Goal: Download file/media

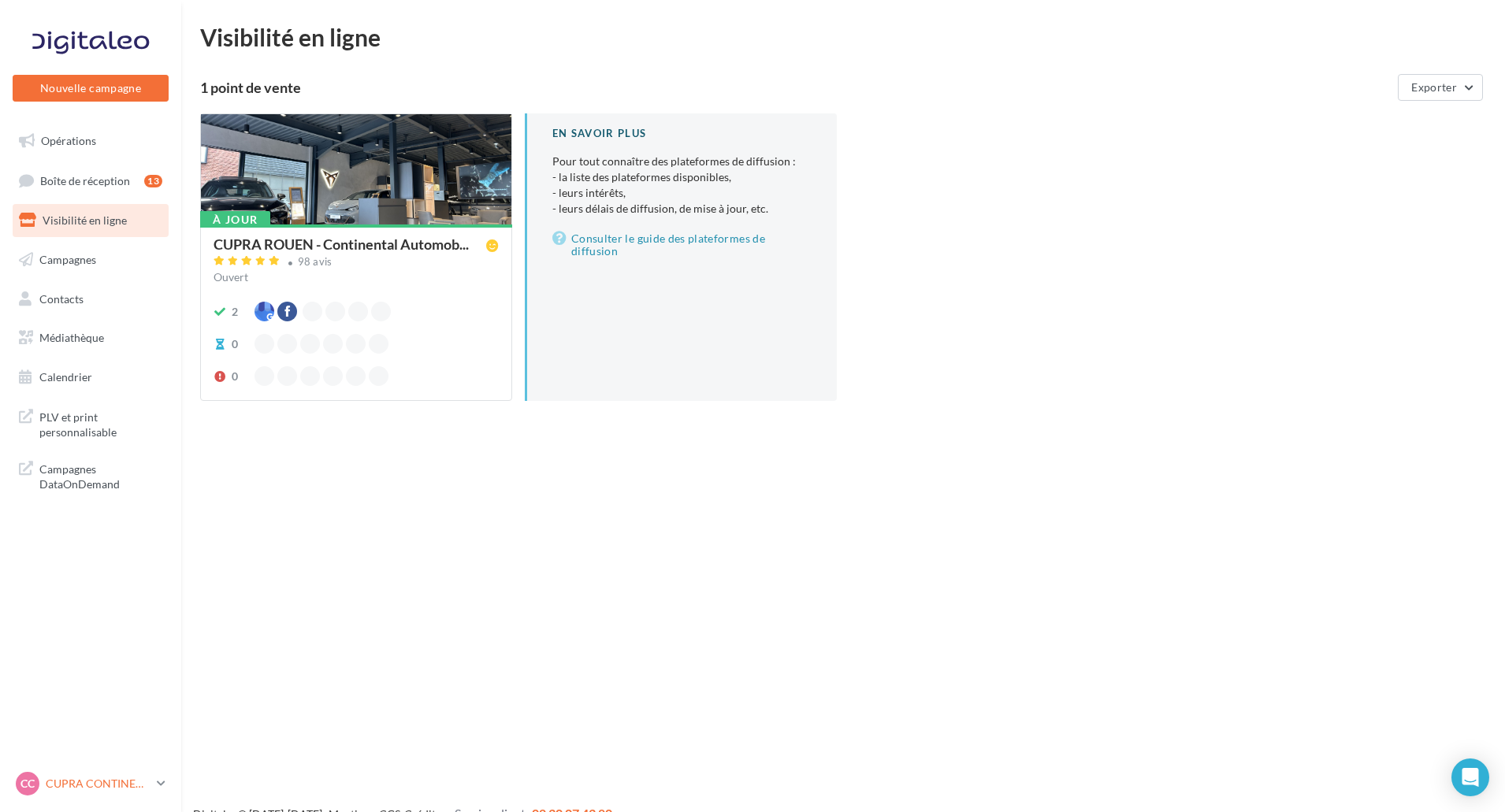
click at [86, 785] on p "CUPRA CONTINENTAL" at bounding box center [98, 784] width 105 height 16
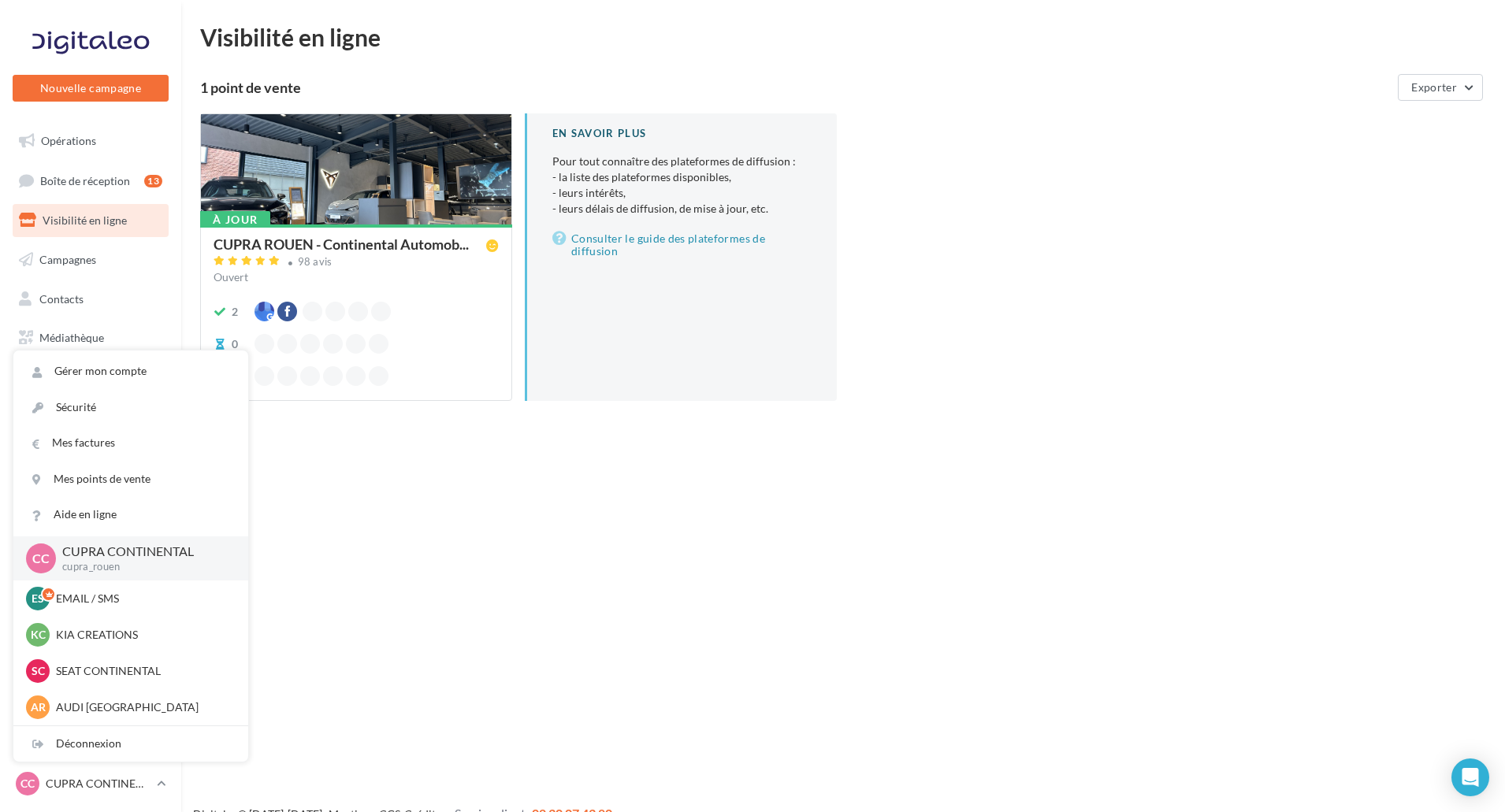
click at [316, 638] on div "Nouvelle campagne Nouvelle campagne Opérations Boîte de réception 13 Visibilité…" at bounding box center [752, 431] width 1505 height 812
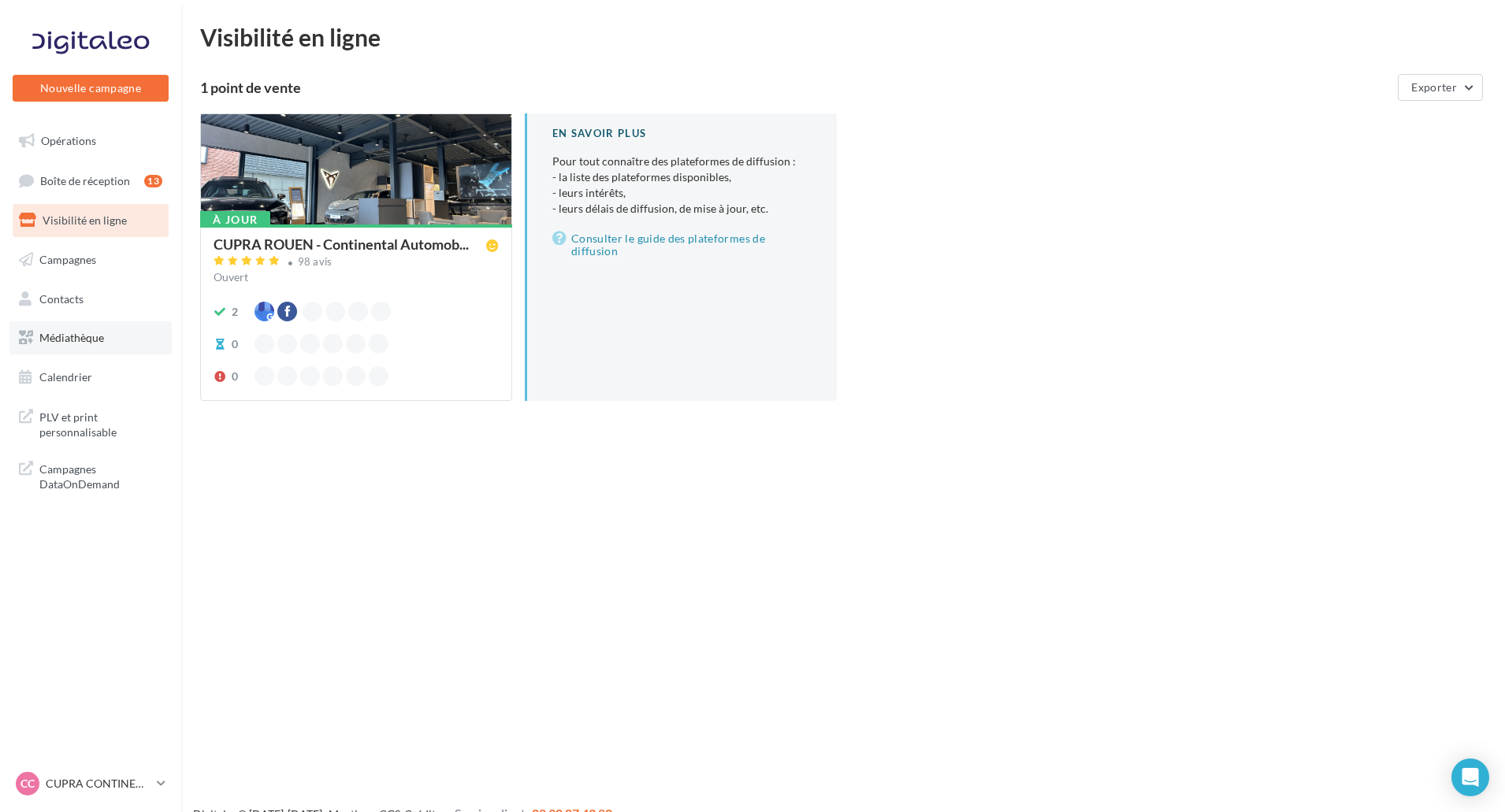
click at [90, 338] on span "Médiathèque" at bounding box center [72, 337] width 65 height 13
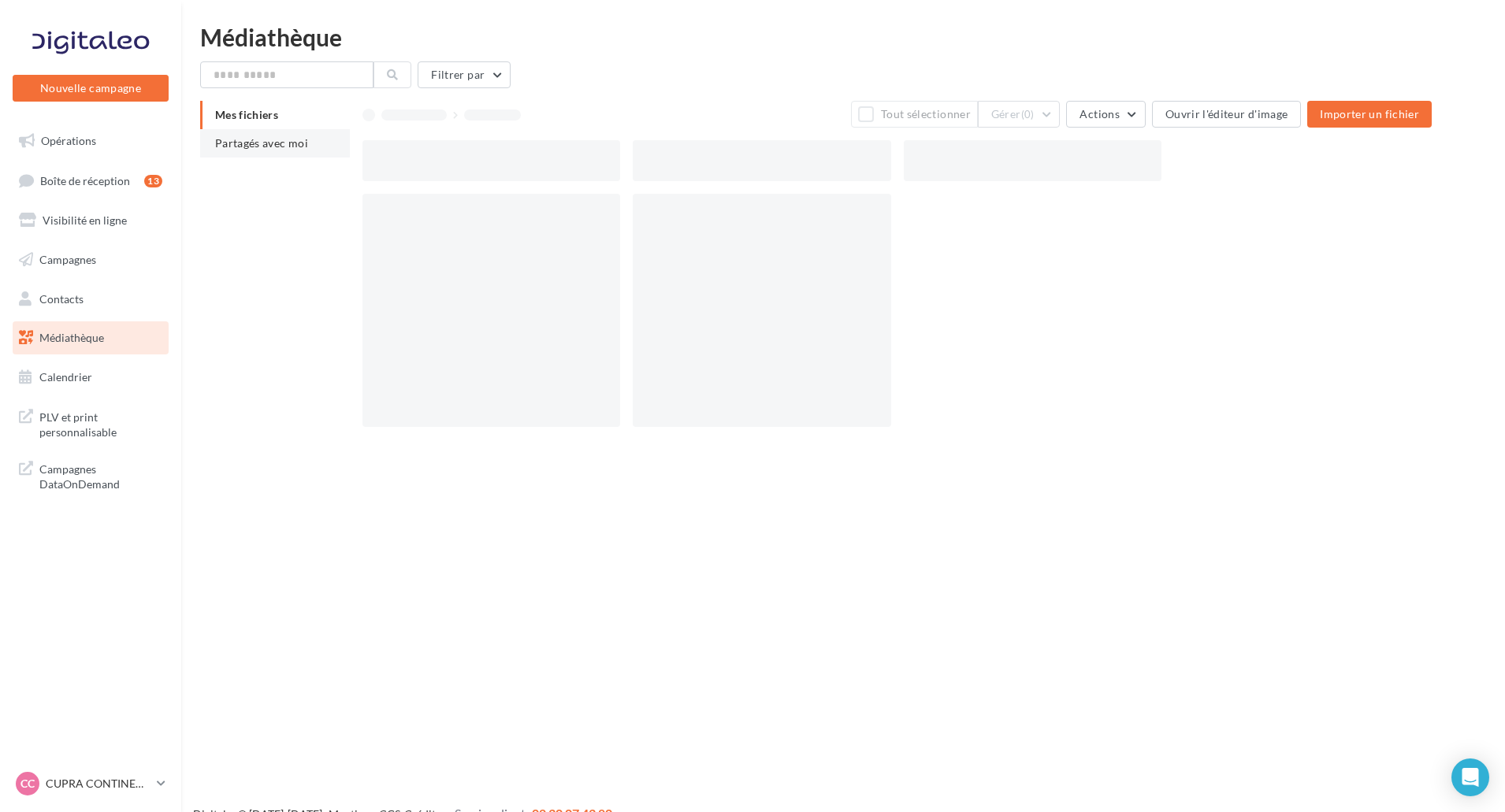
click at [271, 135] on li "Partagés avec moi" at bounding box center [275, 143] width 150 height 28
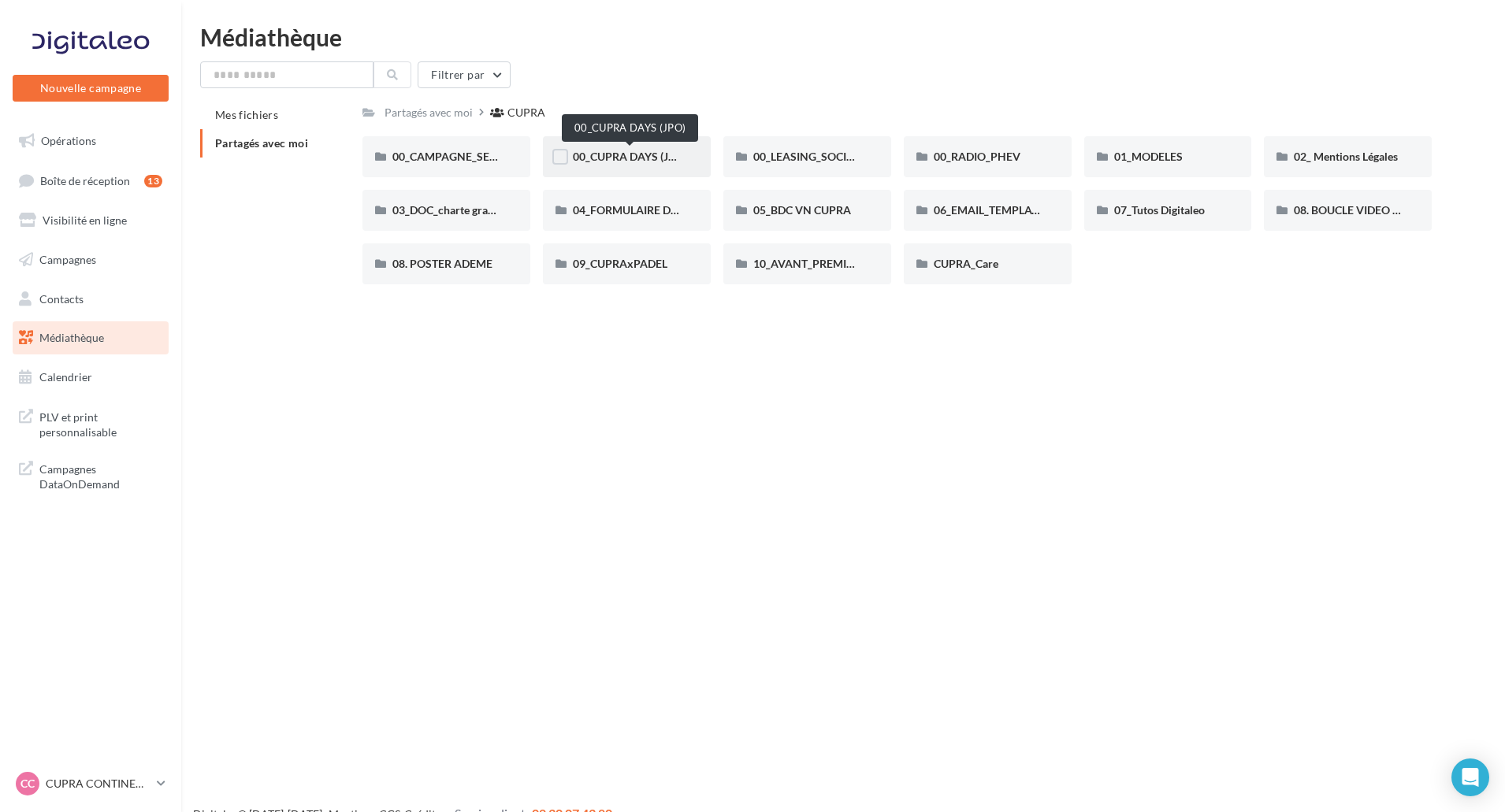
click at [637, 150] on span "00_CUPRA DAYS (JPO)" at bounding box center [630, 156] width 114 height 13
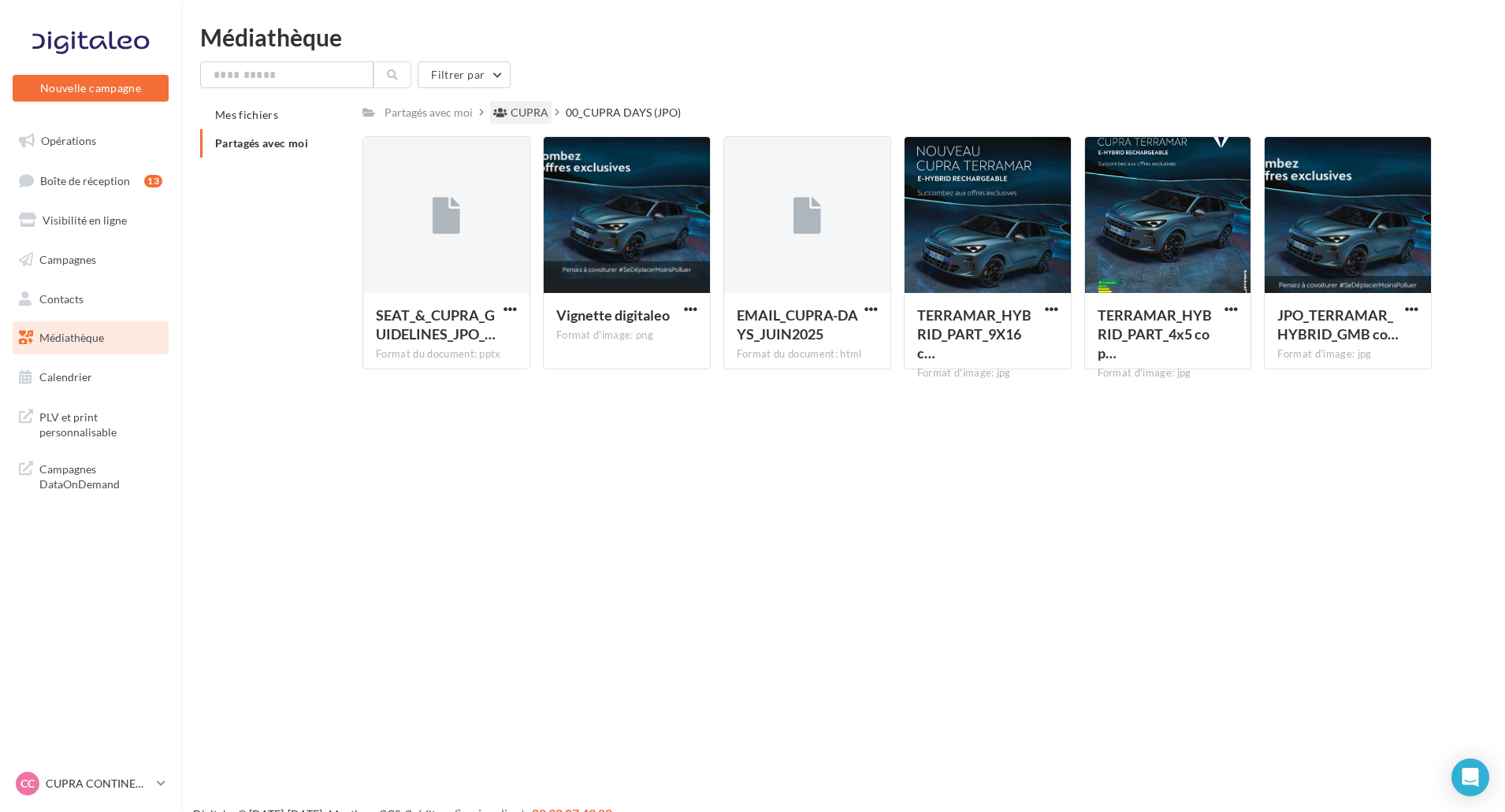
click at [523, 108] on div "CUPRA" at bounding box center [530, 113] width 38 height 16
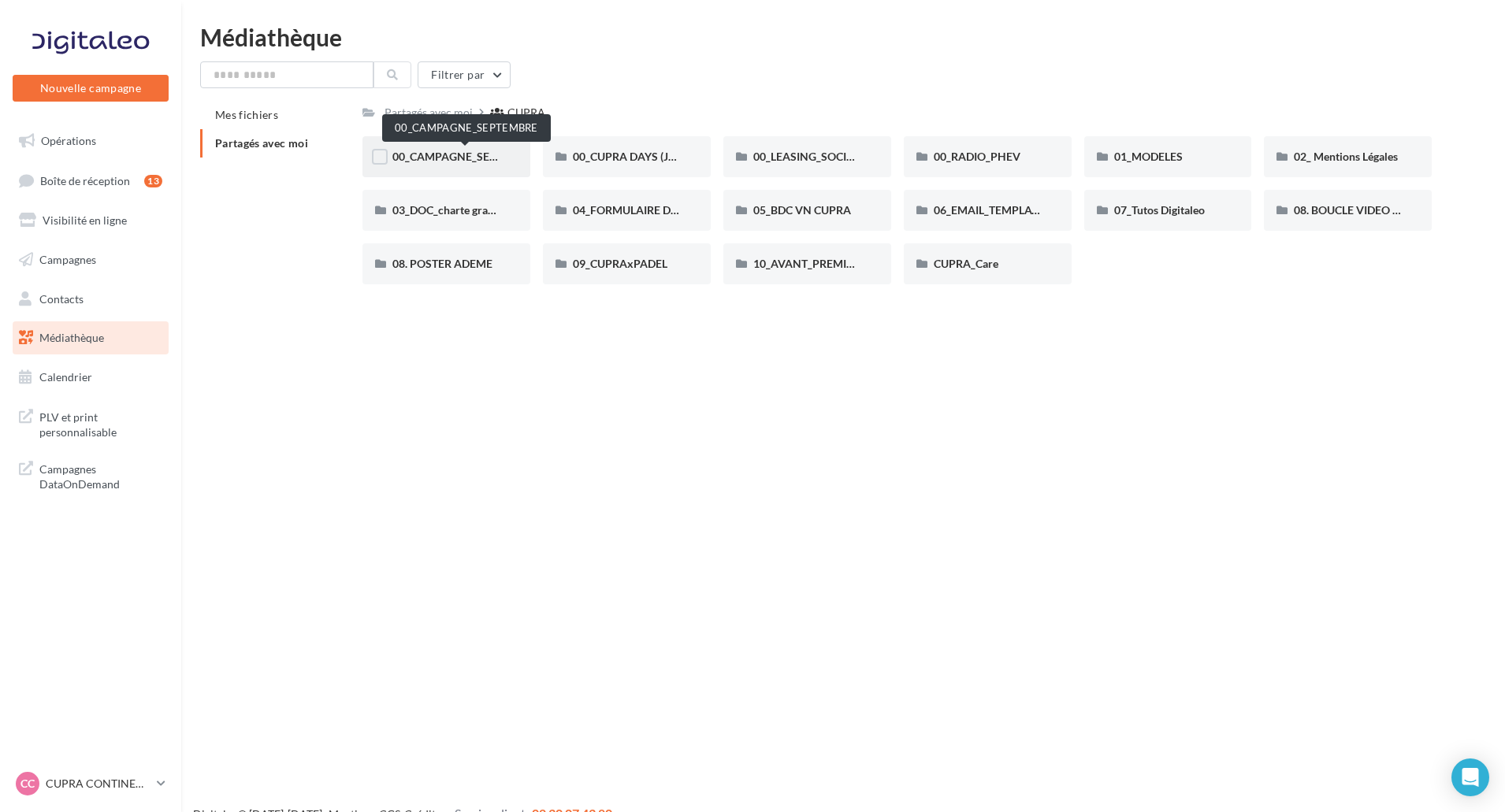
click at [445, 159] on span "00_CAMPAGNE_SEPTEMBRE" at bounding box center [466, 156] width 147 height 13
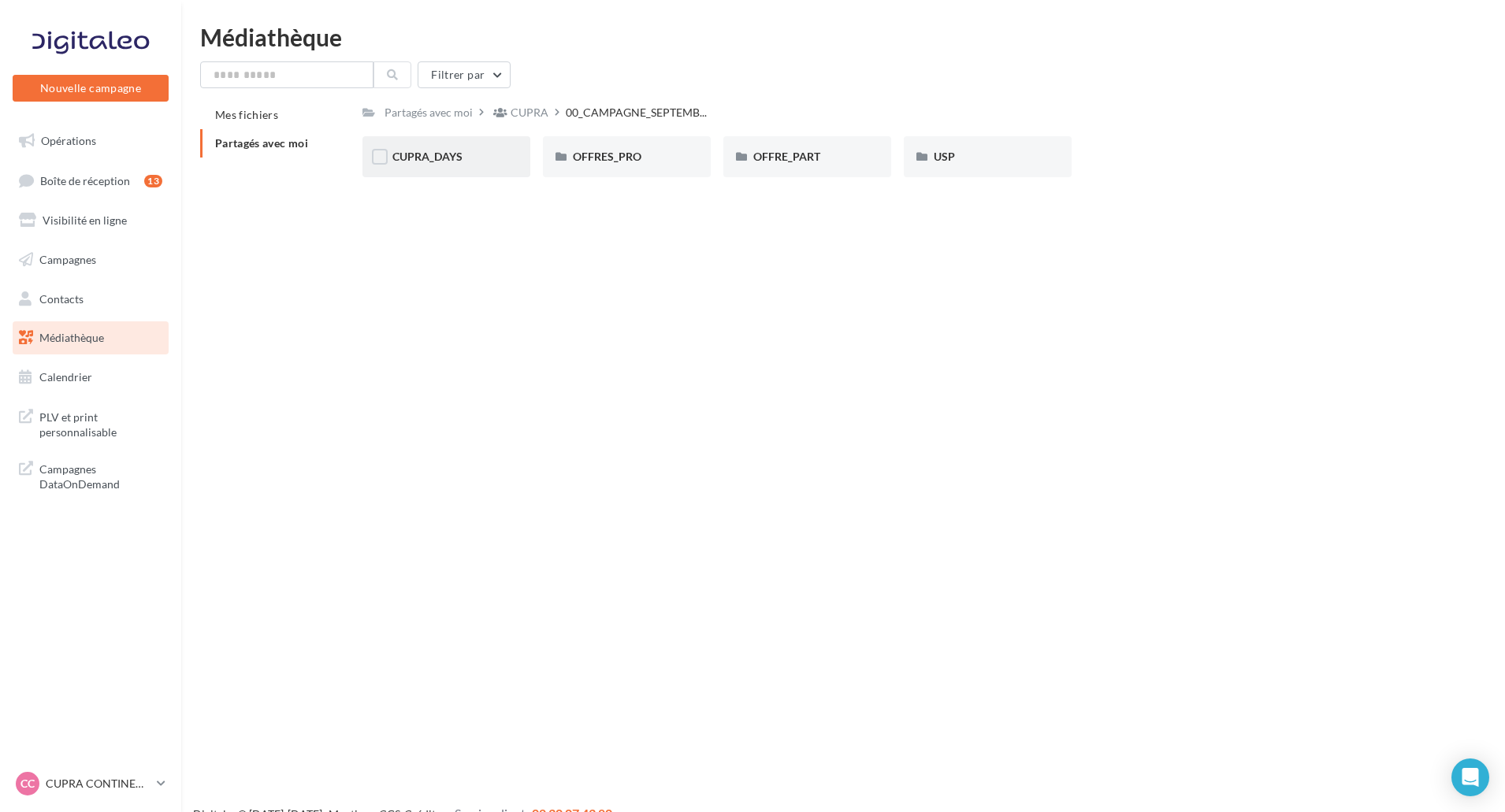
click at [471, 141] on div "CUPRA_DAYS" at bounding box center [446, 157] width 168 height 41
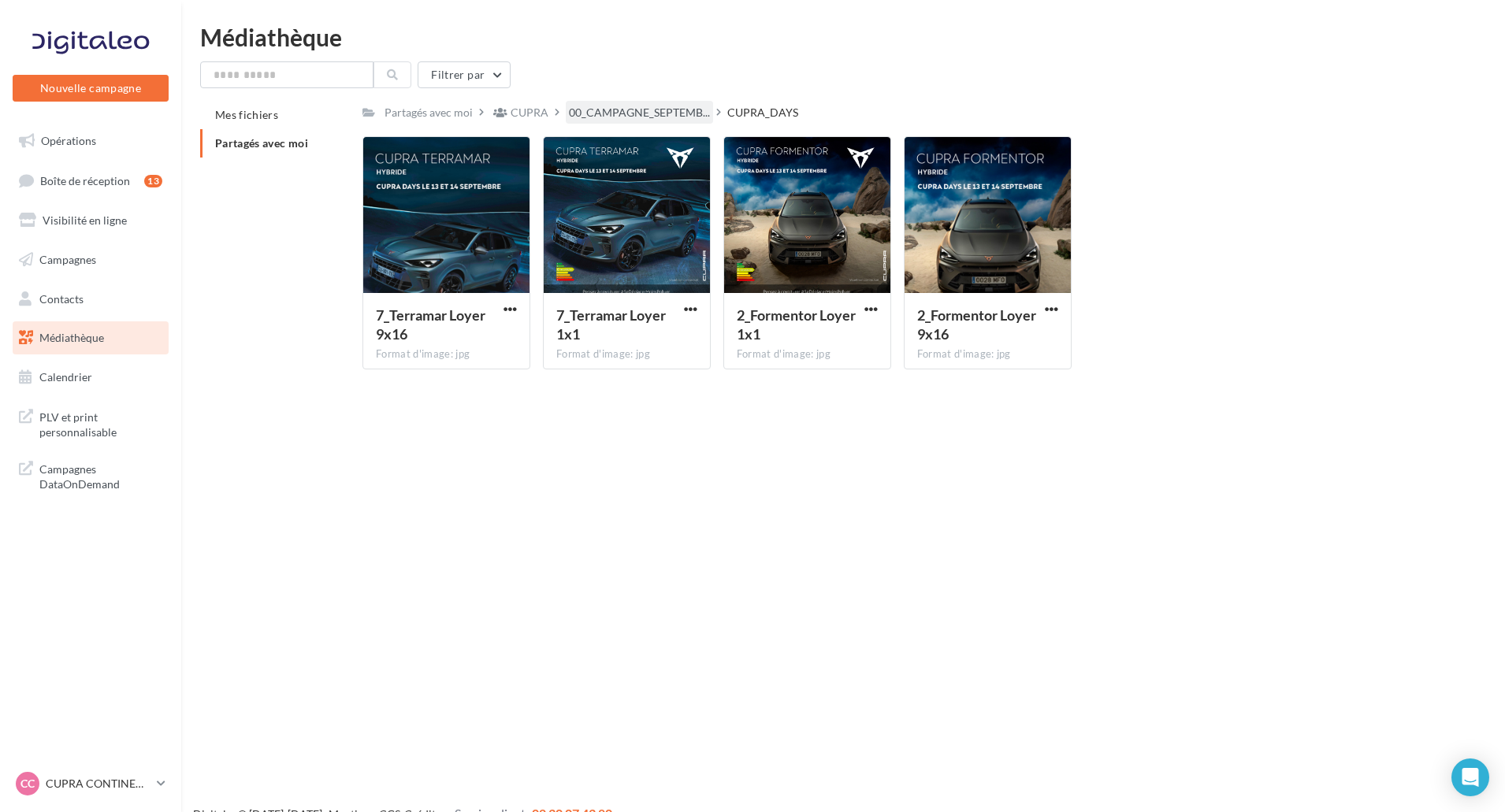
click at [668, 101] on div "00_CAMPAGNE_SEPTEMB..." at bounding box center [639, 112] width 147 height 23
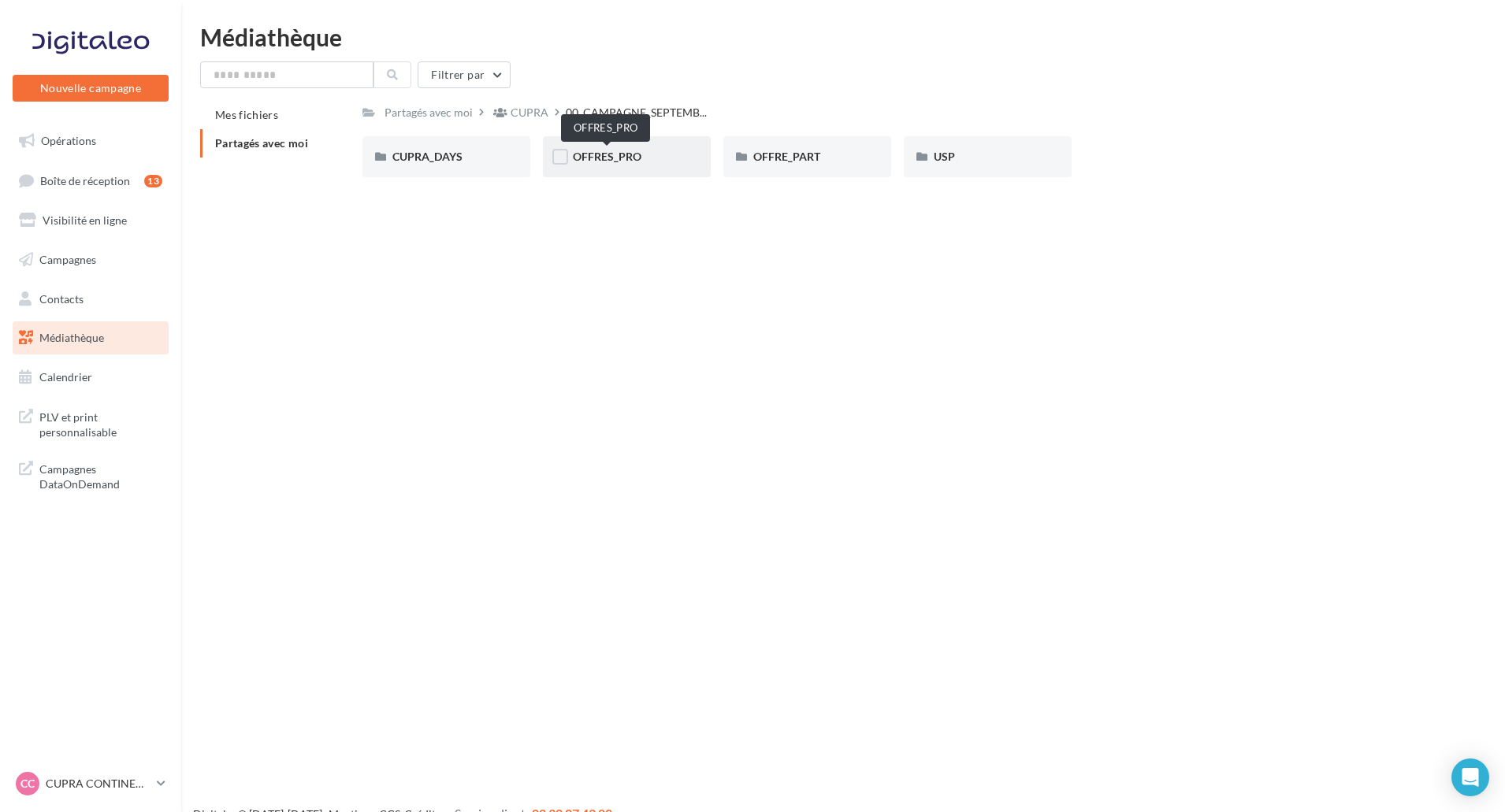
click at [608, 158] on span "OFFRES_PRO" at bounding box center [607, 156] width 69 height 13
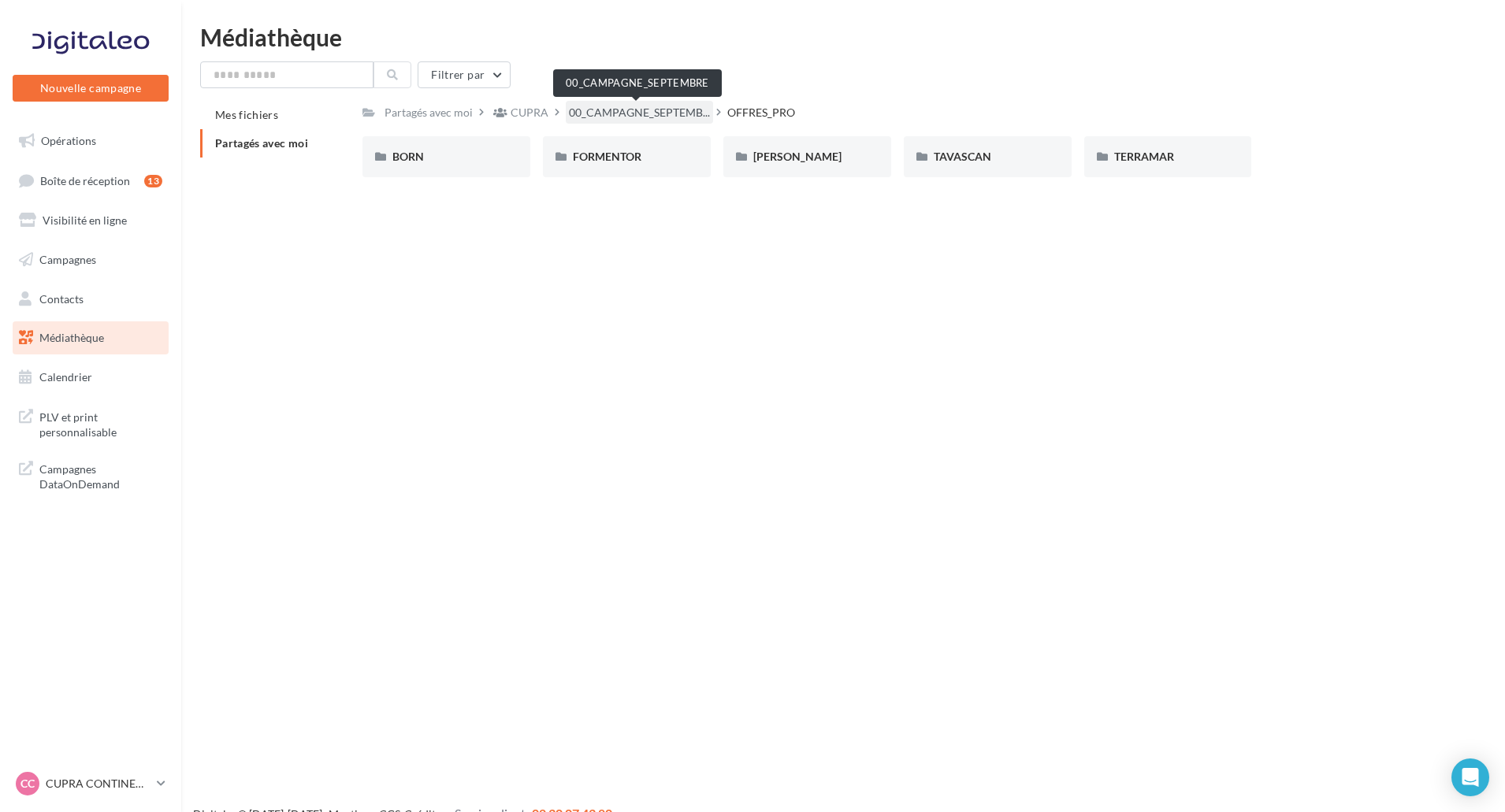
click at [616, 113] on span "00_CAMPAGNE_SEPTEMB..." at bounding box center [639, 113] width 141 height 16
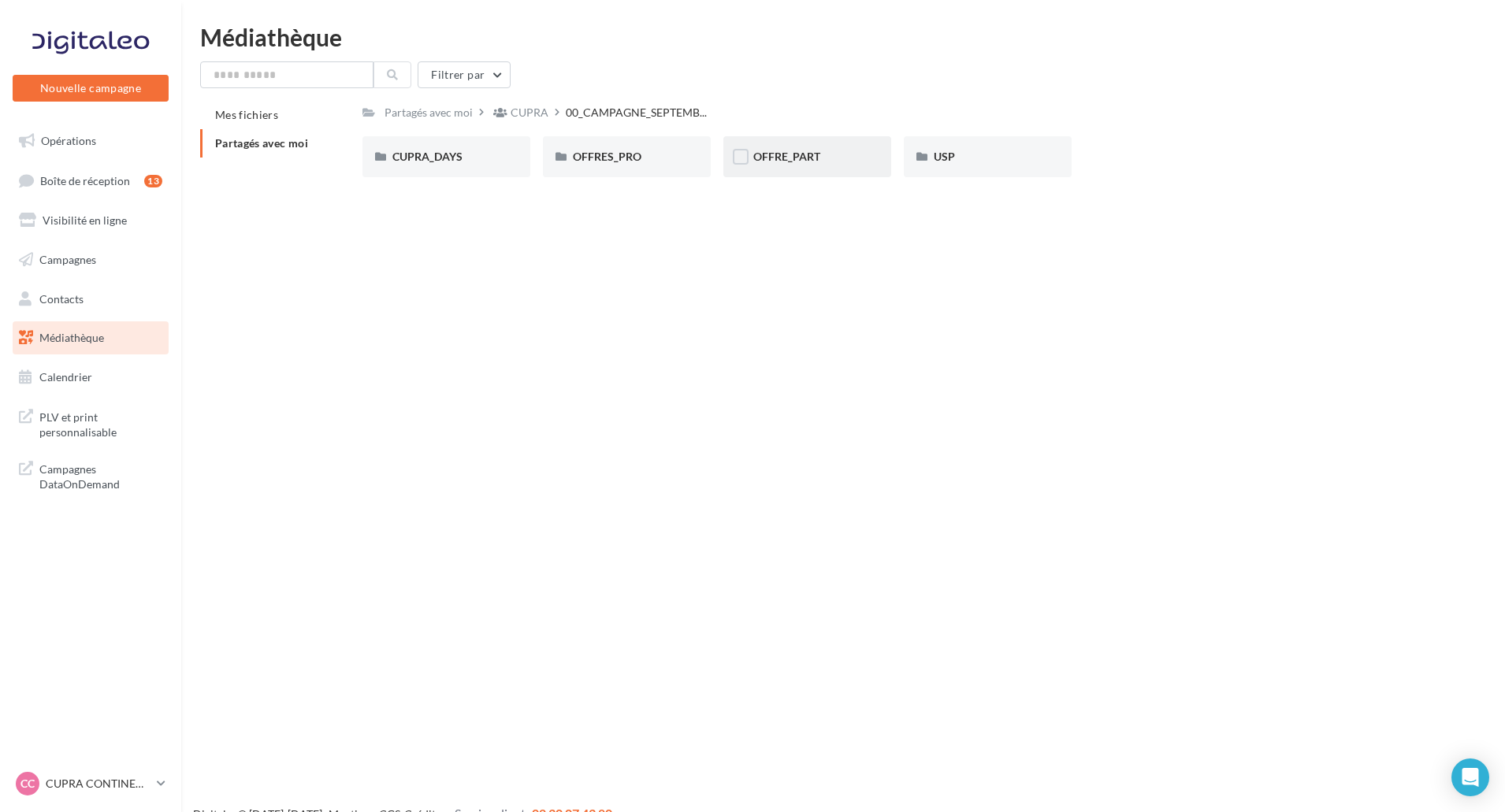
click at [779, 158] on span "OFFRE_PART" at bounding box center [786, 156] width 67 height 13
click at [651, 117] on span "00_CAMPAGNE_SEPTEMB..." at bounding box center [639, 113] width 141 height 16
click at [1030, 178] on div "CUPRA_DAYS CUPRA_DAYS OFFRES_PRO OFFRES_PRO OFFRE_PART OFFRE_PART USP USP" at bounding box center [903, 163] width 1082 height 54
click at [985, 163] on div "USP" at bounding box center [987, 157] width 108 height 16
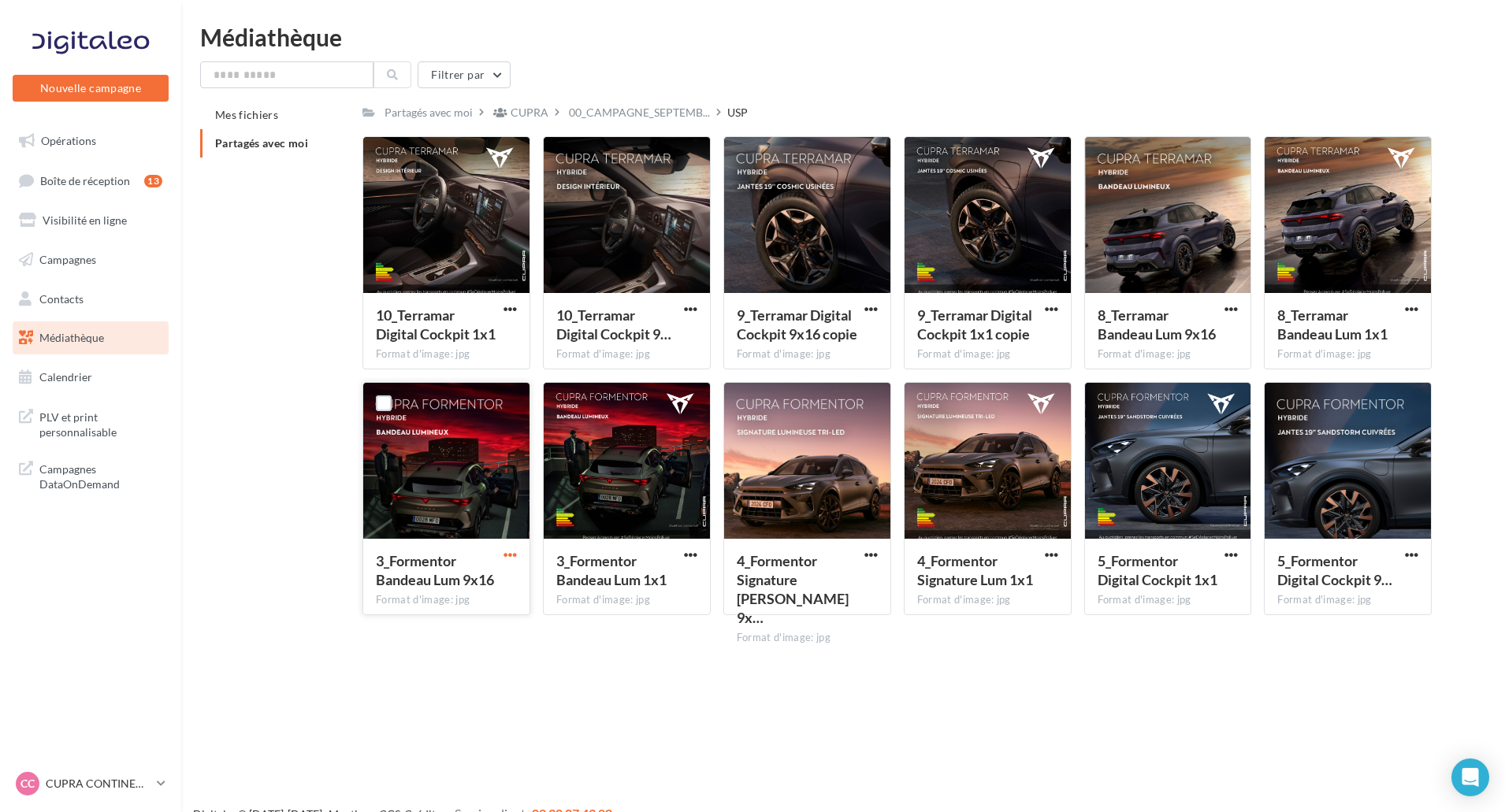
click at [511, 554] on span "button" at bounding box center [510, 554] width 13 height 13
click at [507, 593] on button "Télécharger" at bounding box center [441, 586] width 158 height 41
click at [686, 311] on span "button" at bounding box center [690, 309] width 13 height 13
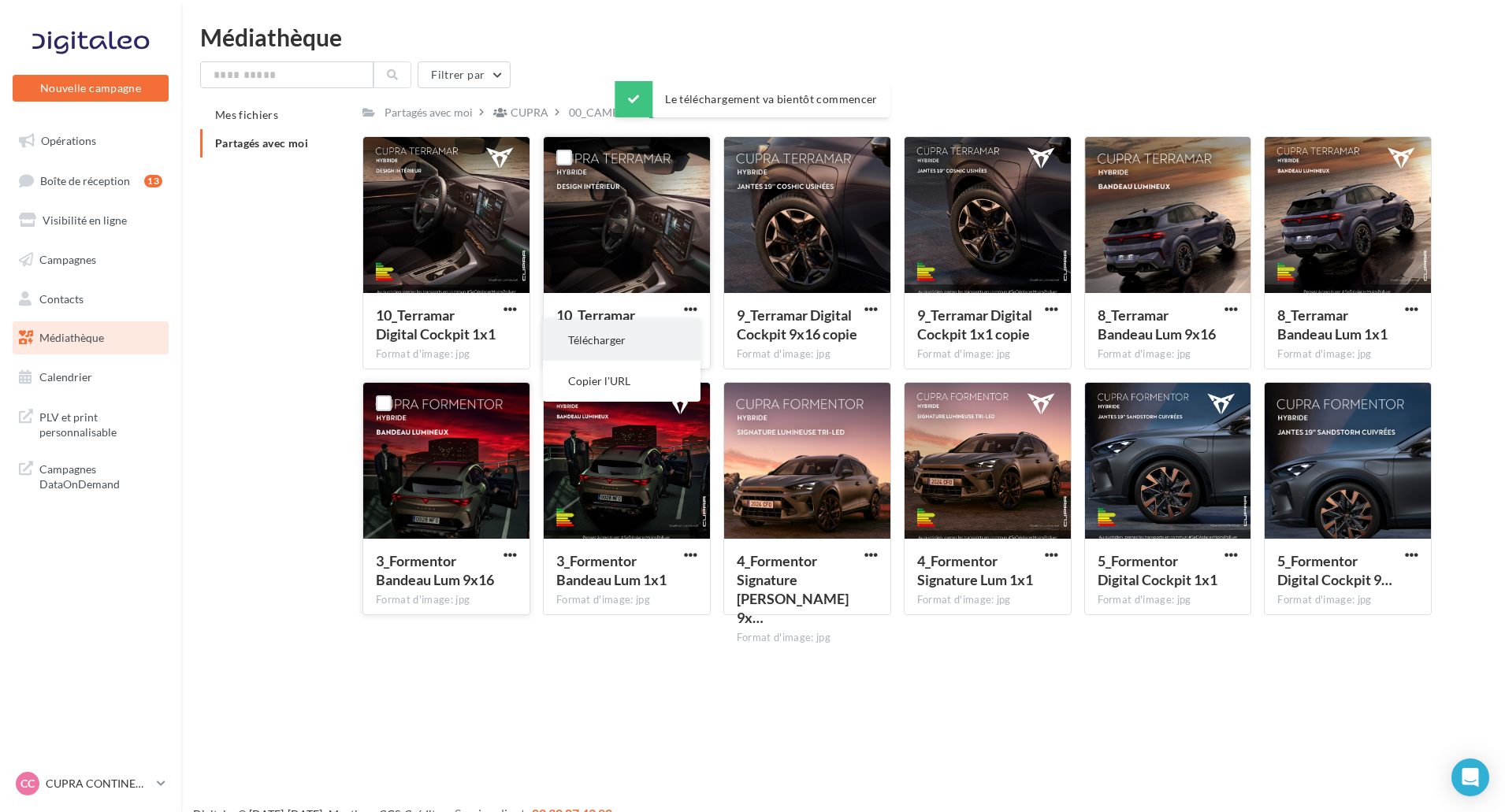
click at [677, 334] on button "Télécharger" at bounding box center [622, 340] width 158 height 41
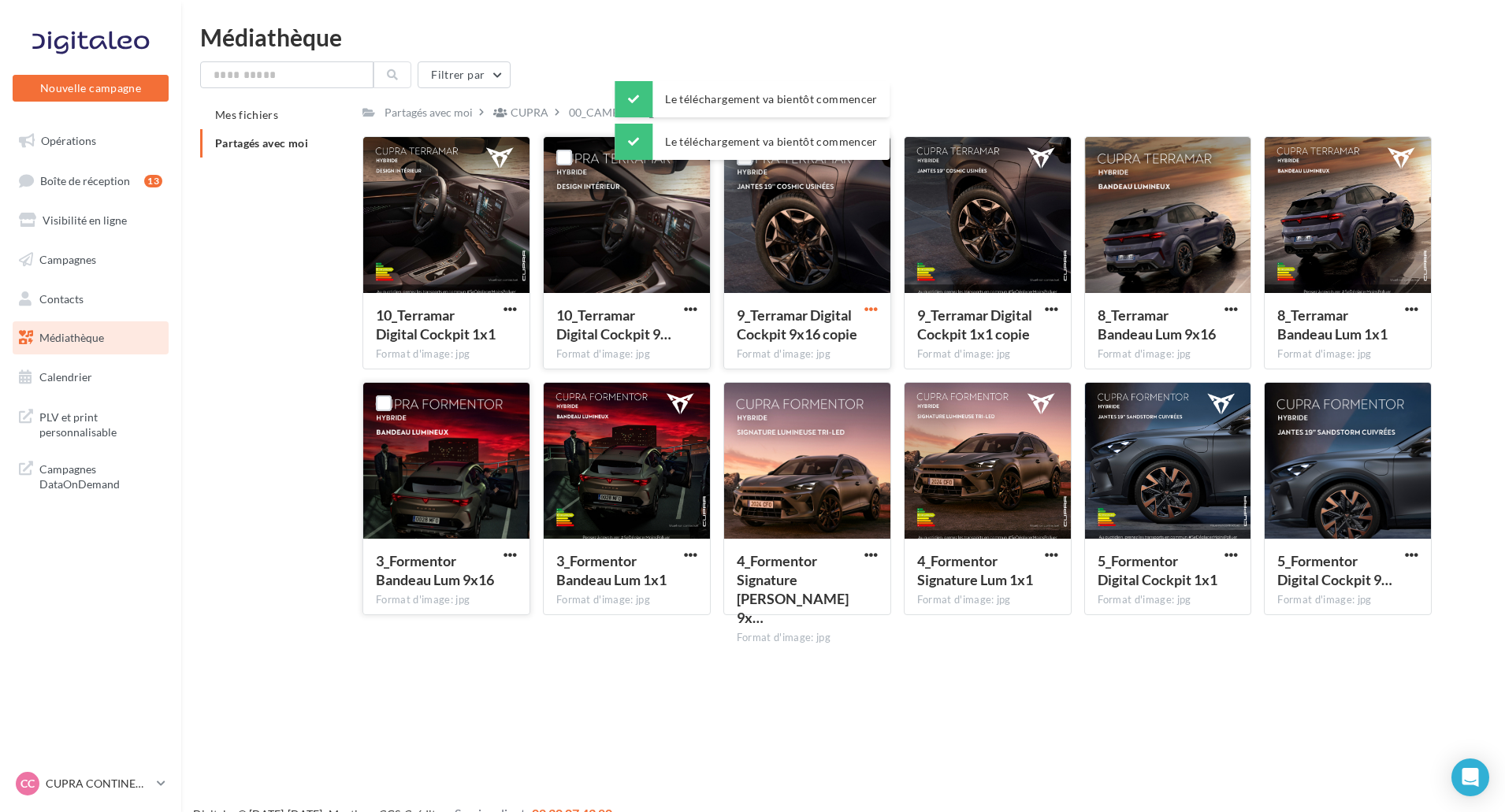
click at [867, 307] on span "button" at bounding box center [871, 309] width 13 height 13
click at [853, 328] on button "Télécharger" at bounding box center [802, 340] width 158 height 41
click at [865, 556] on span "button" at bounding box center [871, 554] width 13 height 13
click at [845, 578] on button "Télécharger" at bounding box center [802, 586] width 158 height 41
click at [1409, 554] on span "button" at bounding box center [1411, 554] width 13 height 13
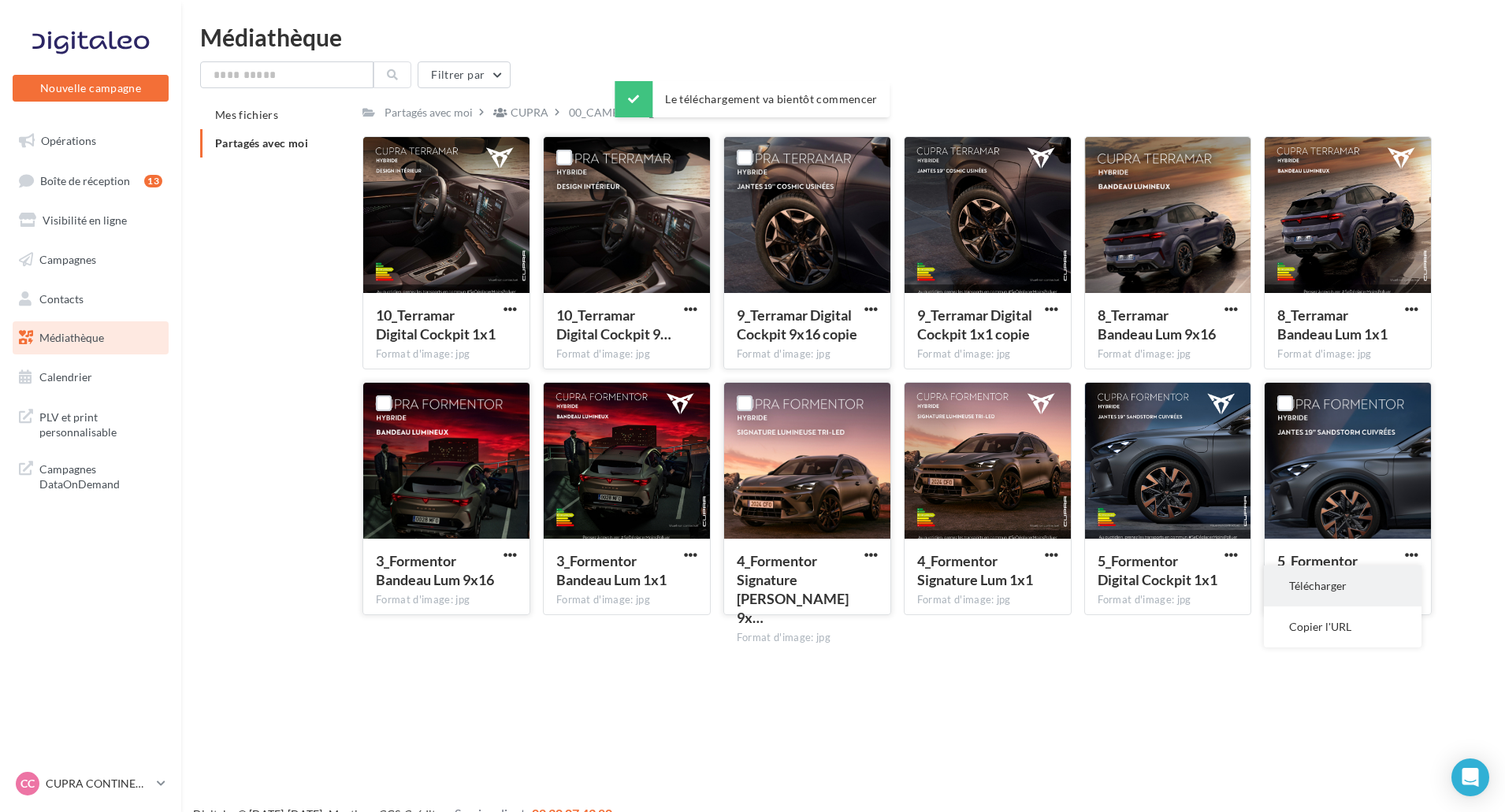
click at [1375, 577] on button "Télécharger" at bounding box center [1343, 586] width 158 height 41
click at [1237, 309] on span "button" at bounding box center [1231, 309] width 13 height 13
click at [1216, 337] on button "Télécharger" at bounding box center [1162, 340] width 158 height 41
click at [599, 112] on span "00_CAMPAGNE_SEPTEMB..." at bounding box center [639, 113] width 141 height 16
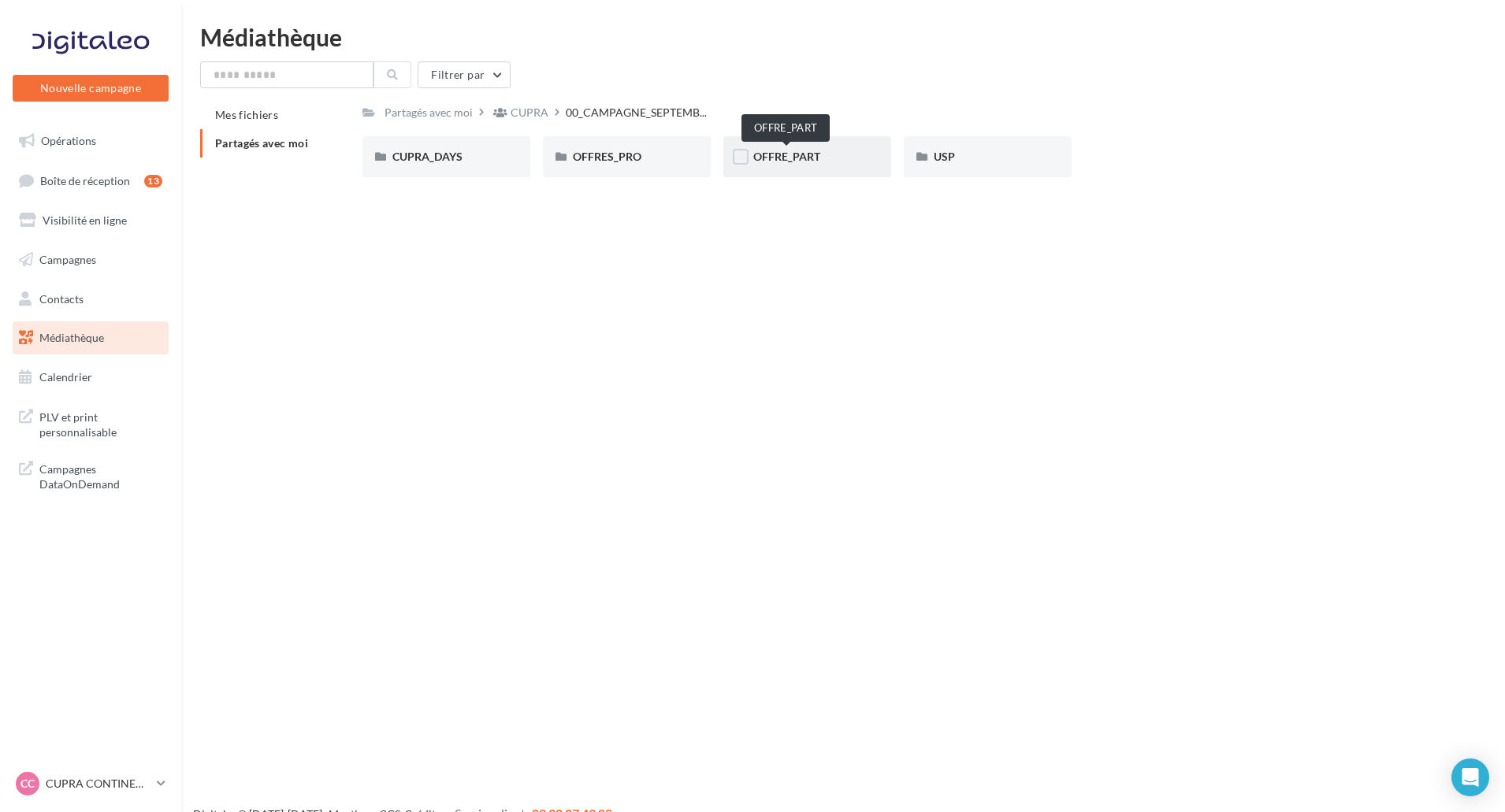
click at [816, 158] on span "OFFRE_PART" at bounding box center [786, 156] width 67 height 13
click at [1002, 159] on div "TAVASCAN" at bounding box center [987, 157] width 108 height 16
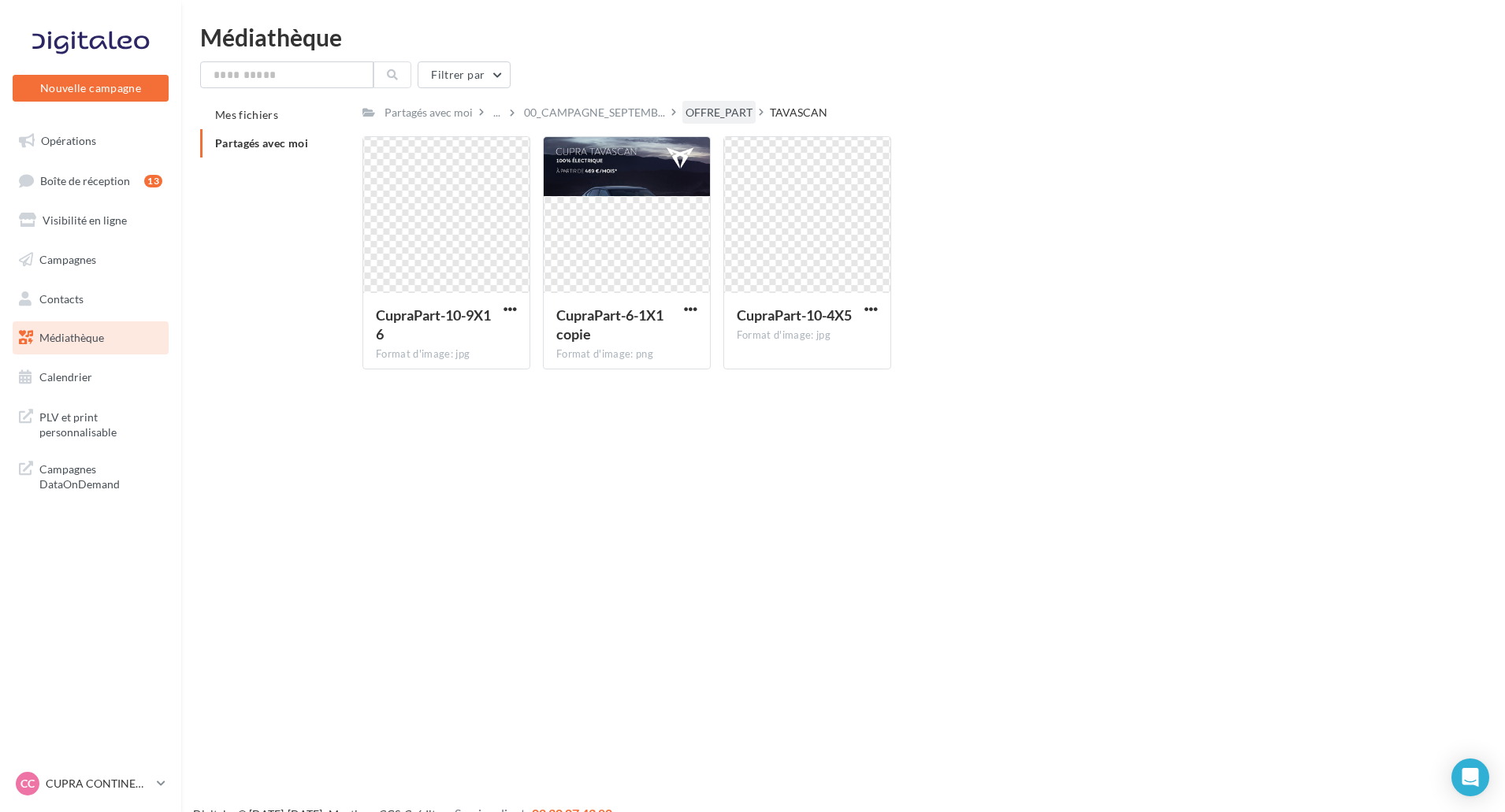
click at [736, 113] on div "OFFRE_PART" at bounding box center [719, 113] width 67 height 16
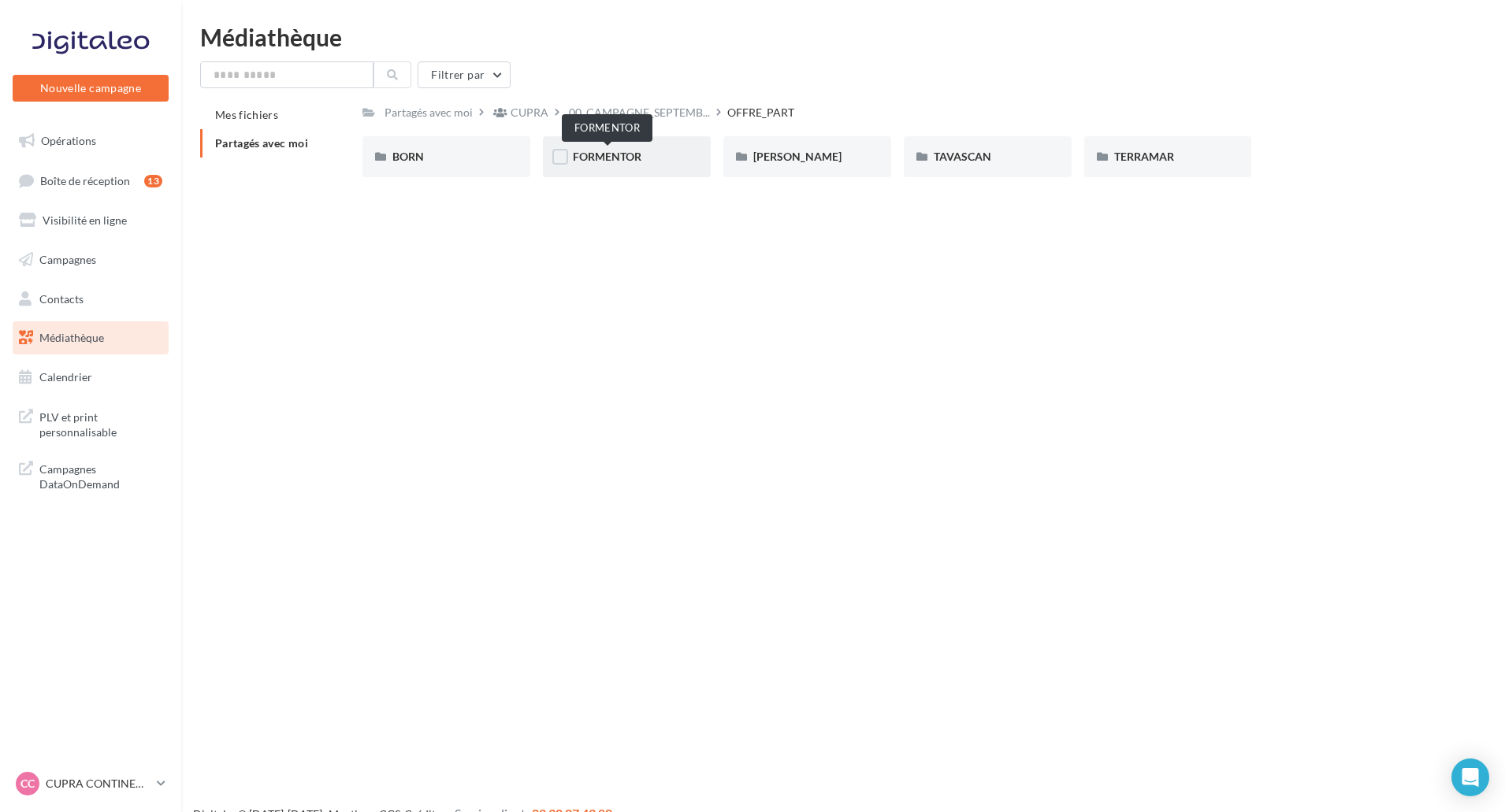
click at [606, 156] on span "FORMENTOR" at bounding box center [607, 156] width 69 height 13
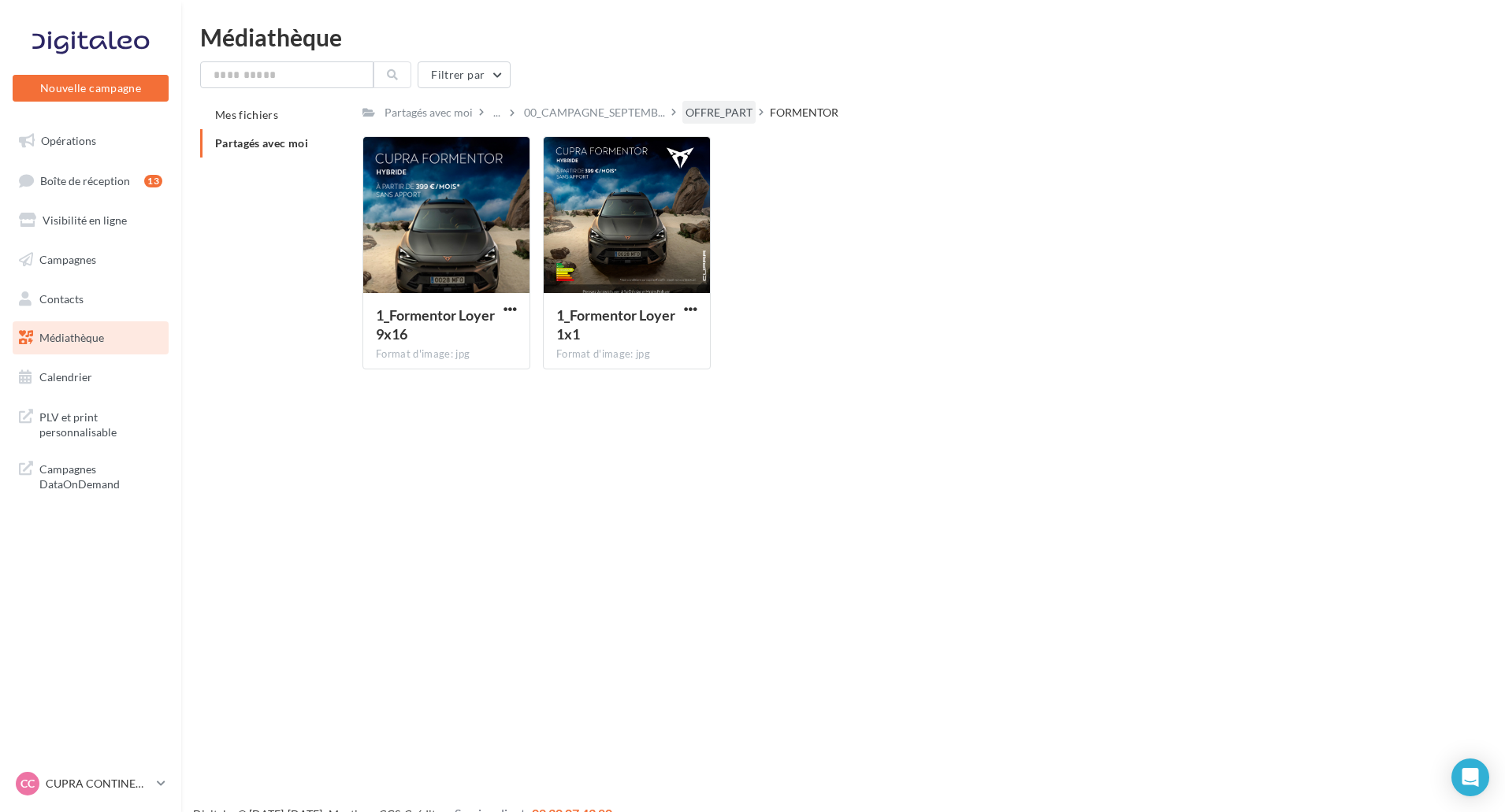
click at [723, 116] on div "OFFRE_PART" at bounding box center [719, 113] width 67 height 16
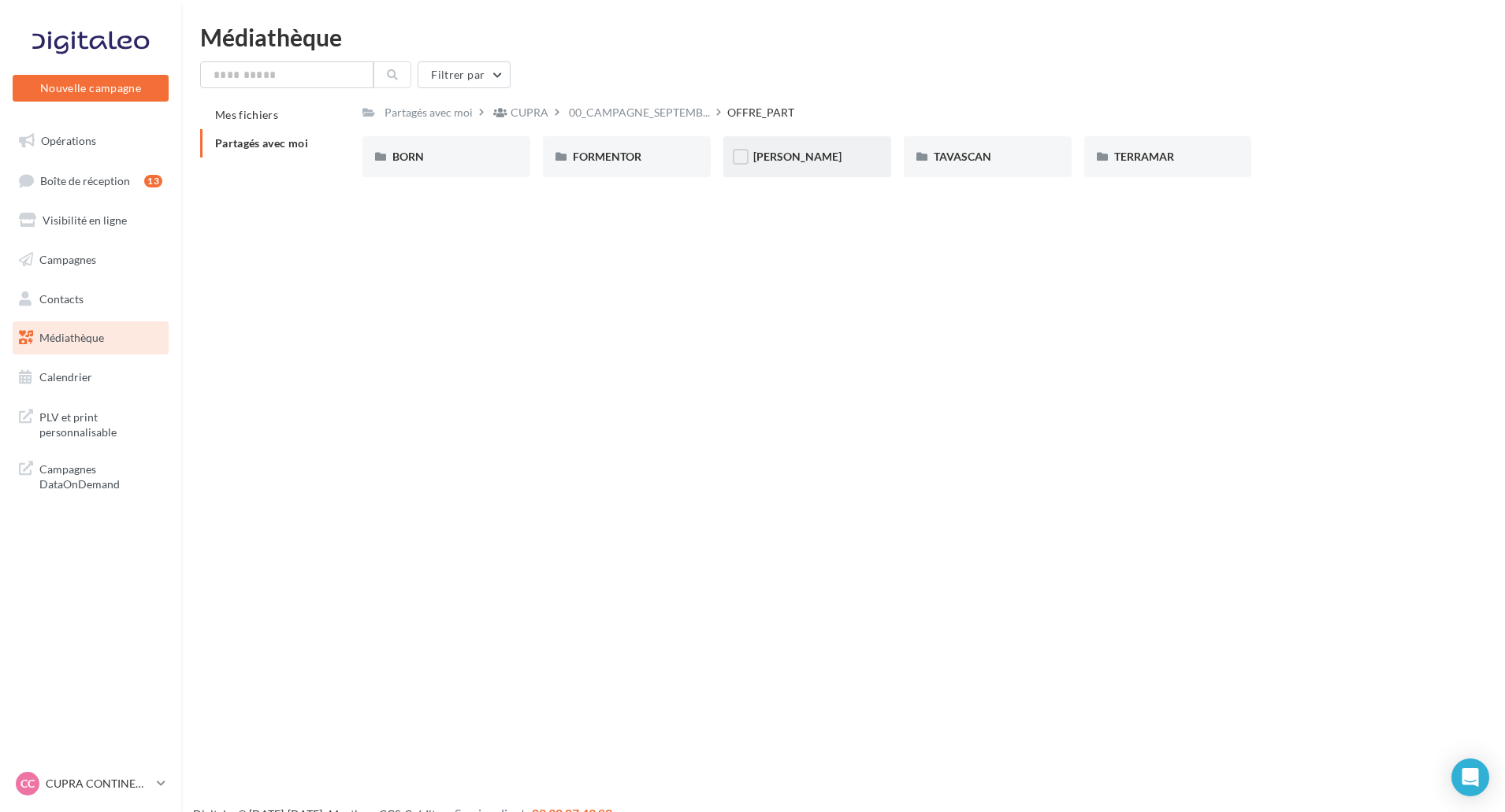
click at [790, 159] on div "[PERSON_NAME]" at bounding box center [807, 157] width 108 height 16
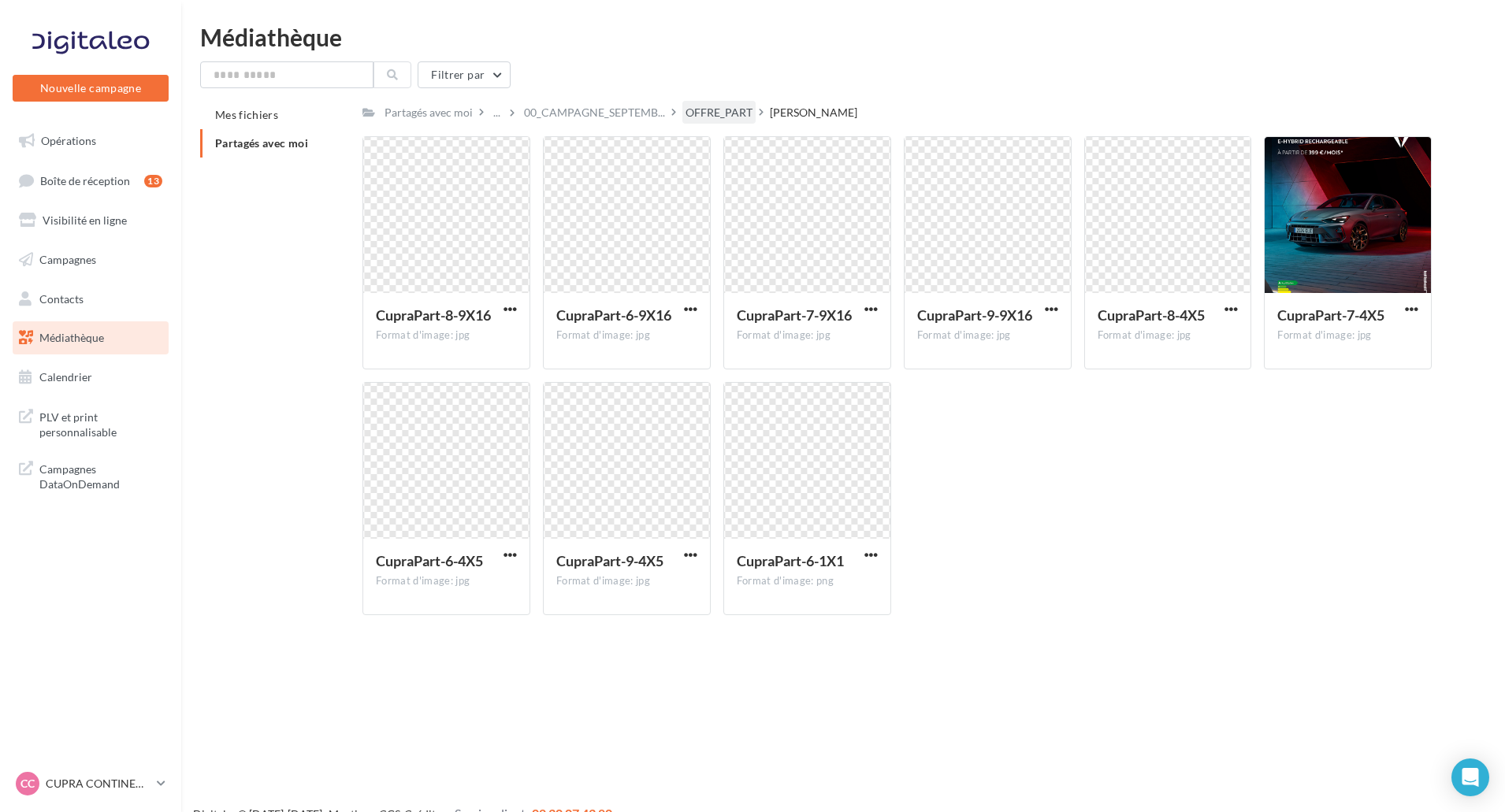
click at [702, 117] on div "OFFRE_PART" at bounding box center [719, 113] width 67 height 16
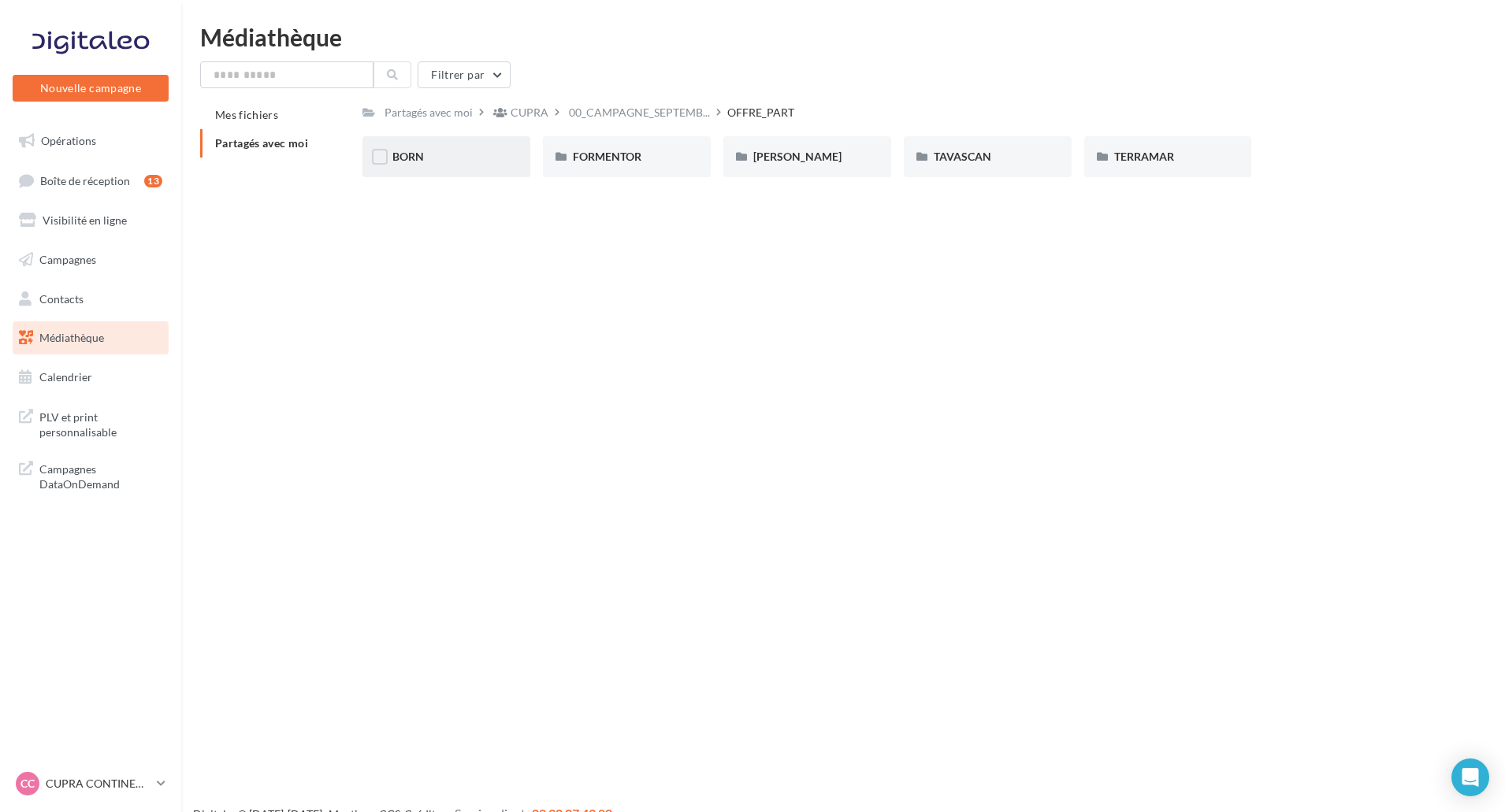
click at [445, 172] on div "BORN" at bounding box center [446, 157] width 168 height 41
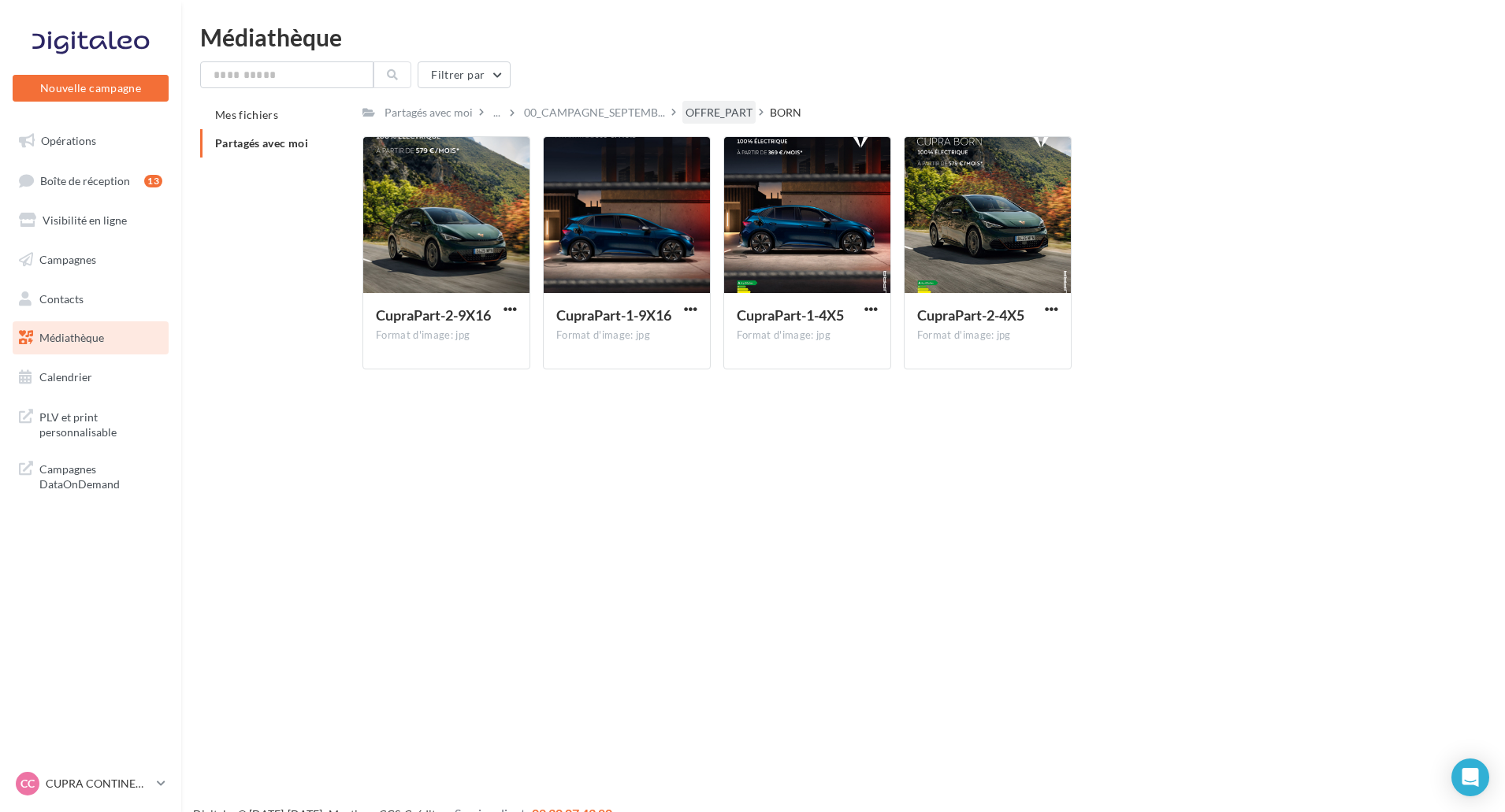
click at [723, 120] on div "OFFRE_PART" at bounding box center [719, 113] width 67 height 16
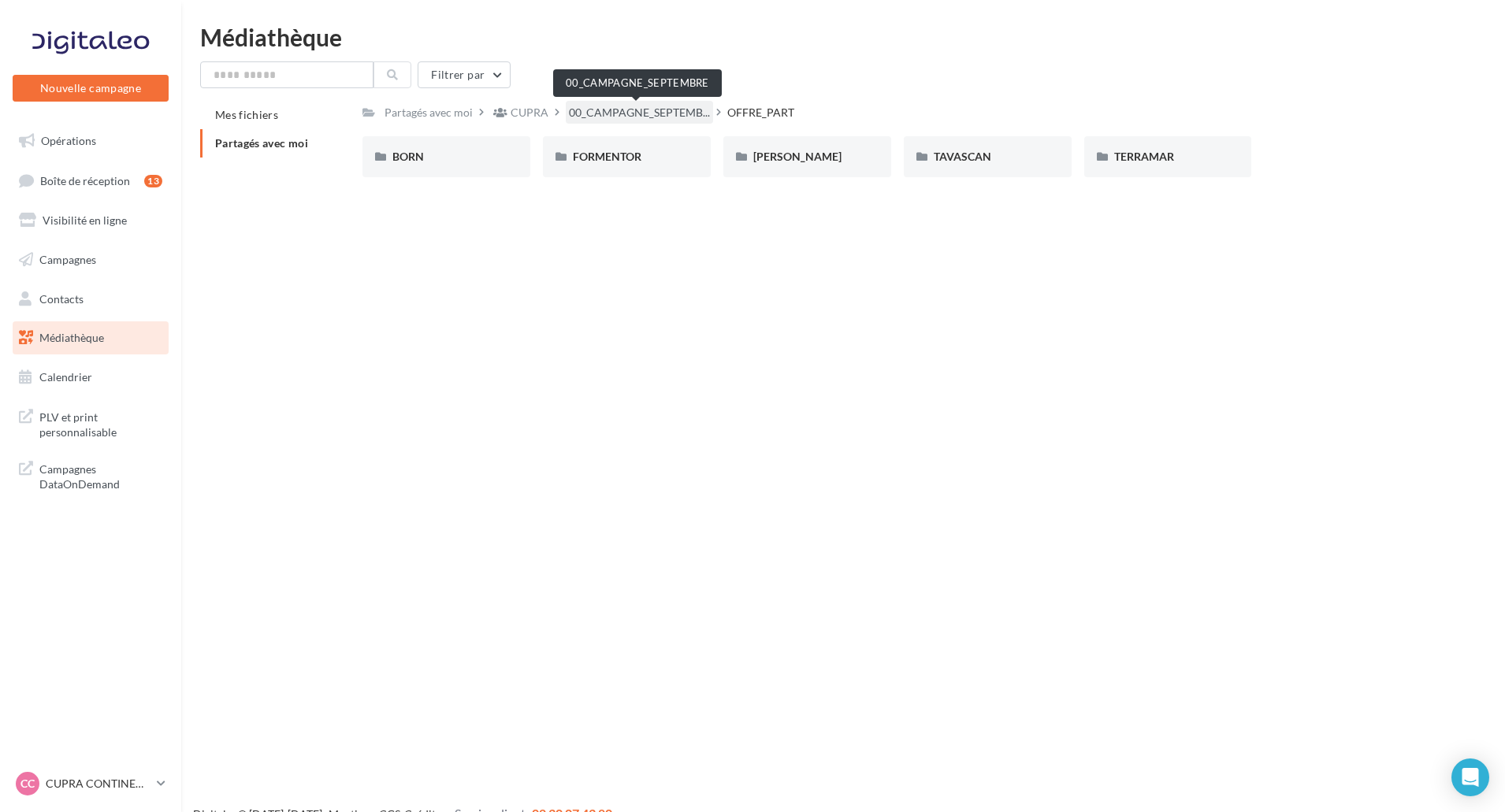
click at [677, 114] on span "00_CAMPAGNE_SEPTEMB..." at bounding box center [639, 113] width 141 height 16
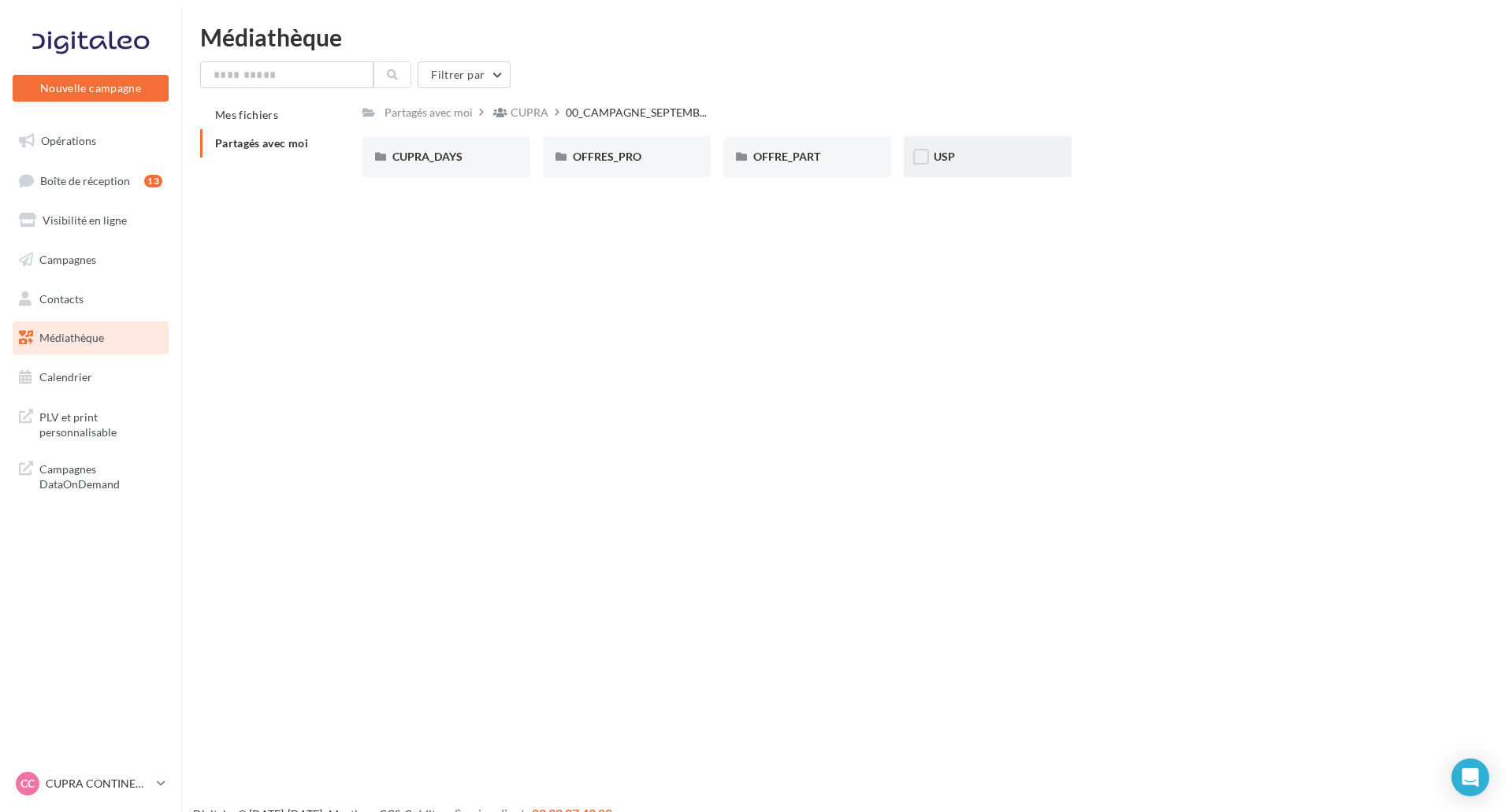
click at [979, 146] on div "USP" at bounding box center [987, 157] width 168 height 41
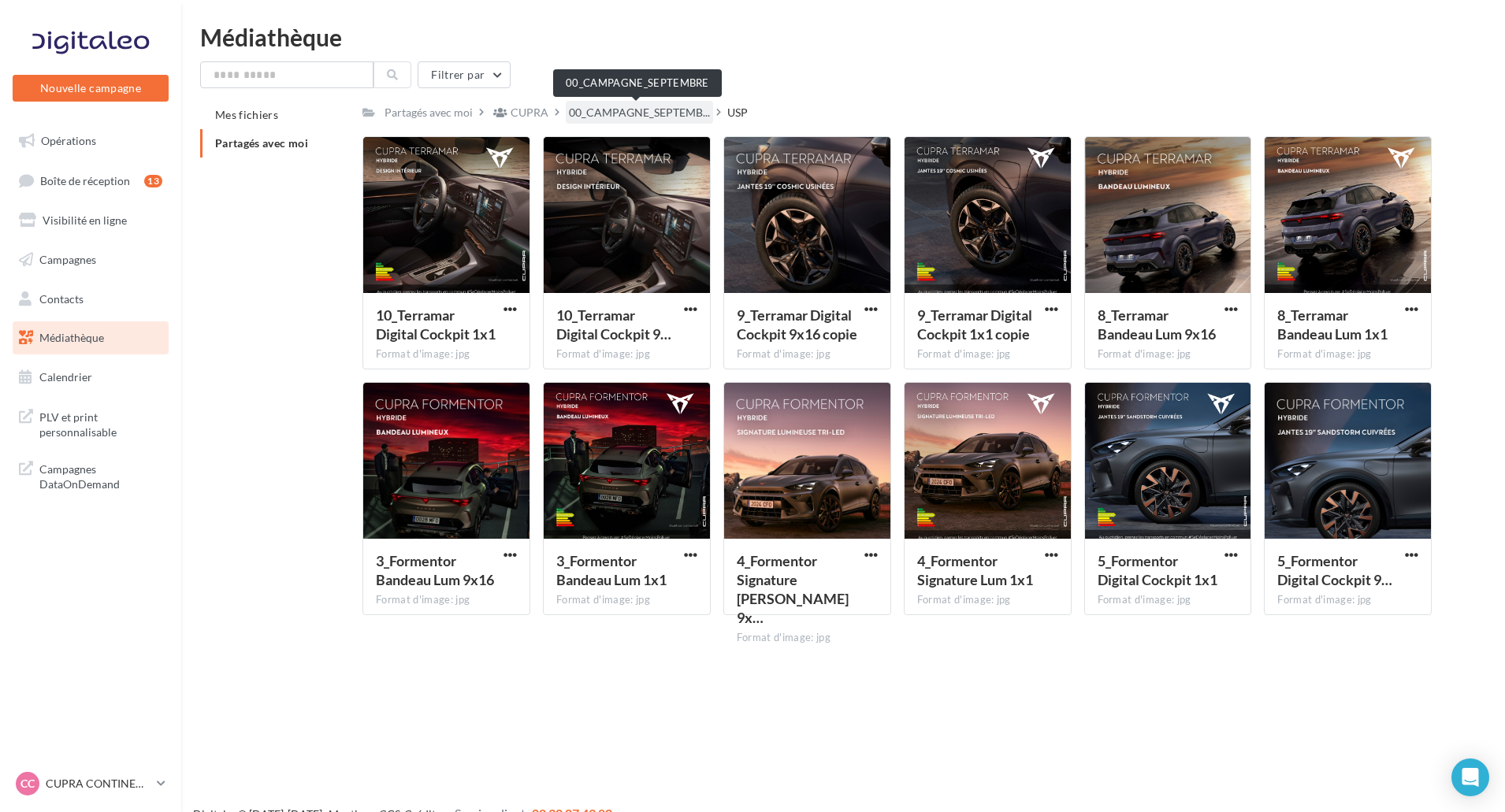
click at [613, 112] on span "00_CAMPAGNE_SEPTEMB..." at bounding box center [639, 113] width 141 height 16
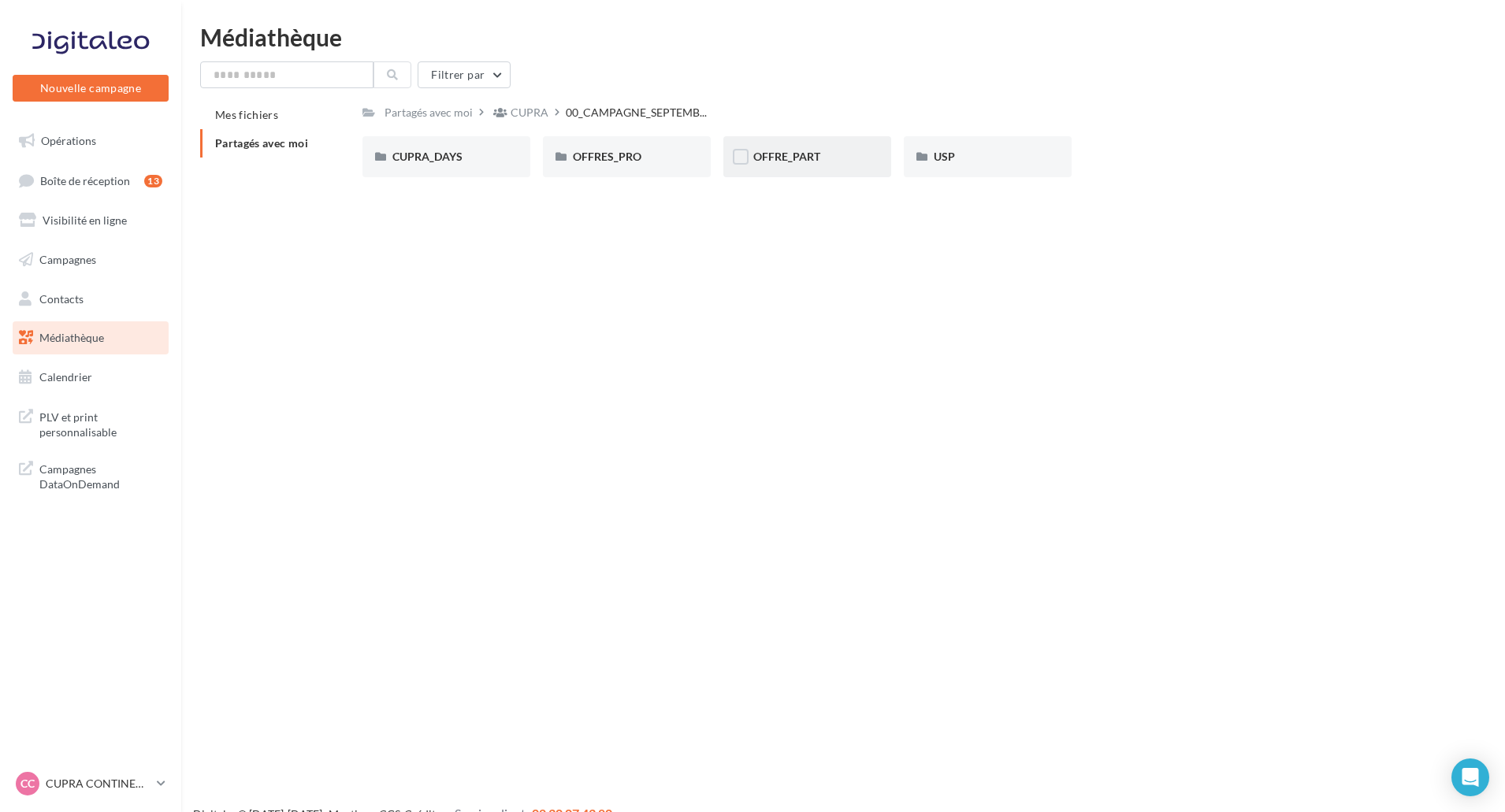
click at [819, 172] on div "OFFRE_PART" at bounding box center [807, 157] width 168 height 41
click at [802, 161] on div "[PERSON_NAME]" at bounding box center [807, 157] width 108 height 16
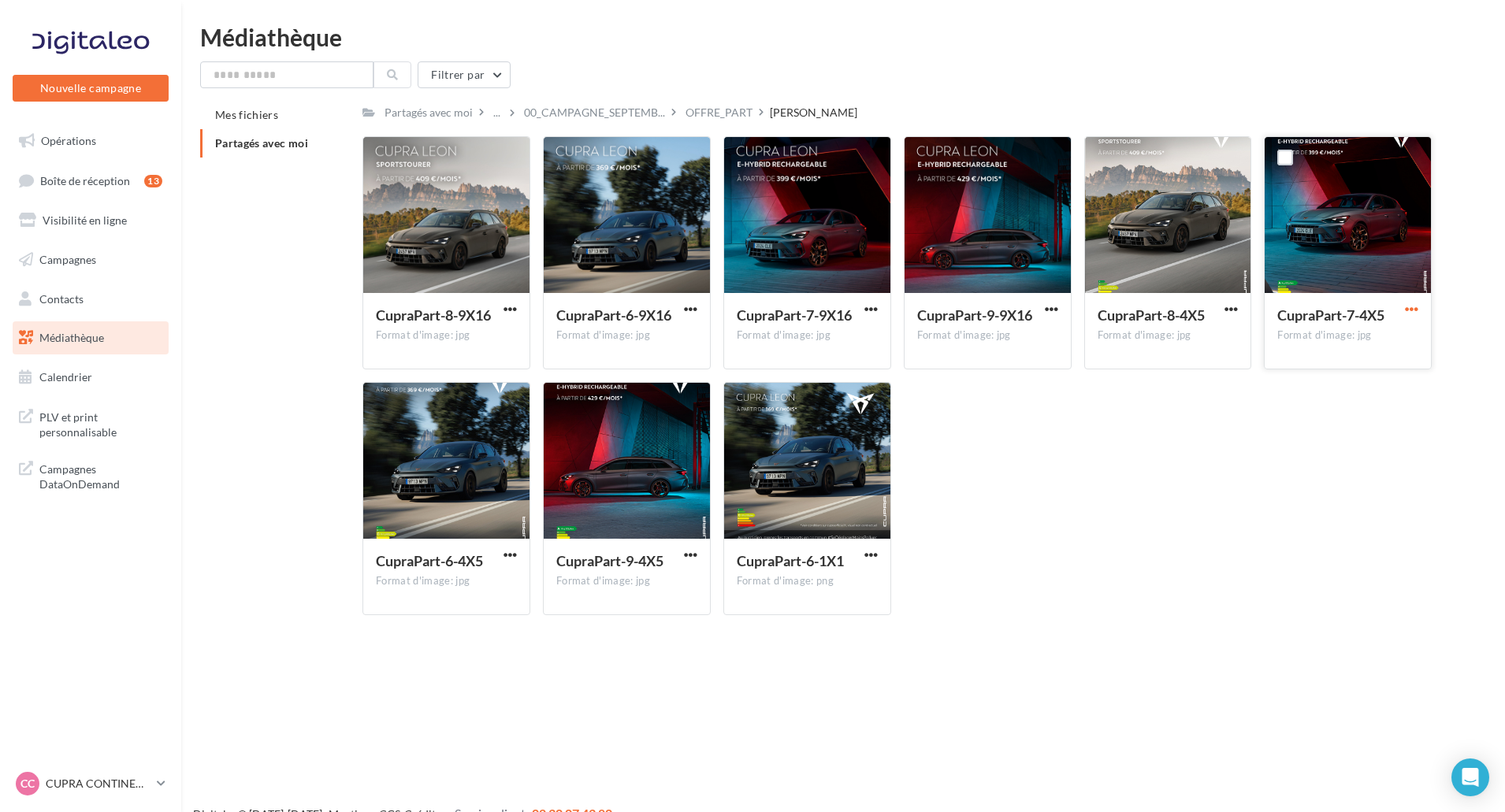
click at [1407, 310] on span "button" at bounding box center [1411, 309] width 13 height 13
click at [1309, 506] on div "CupraPart-8-9X16 Format d'image: jpg CupraPart-8-9X16 CupraPart-6-9X16 Format d…" at bounding box center [903, 382] width 1082 height 491
click at [685, 557] on span "button" at bounding box center [690, 554] width 13 height 13
click at [682, 571] on button "Télécharger" at bounding box center [622, 586] width 158 height 41
click at [512, 558] on span "button" at bounding box center [510, 554] width 13 height 13
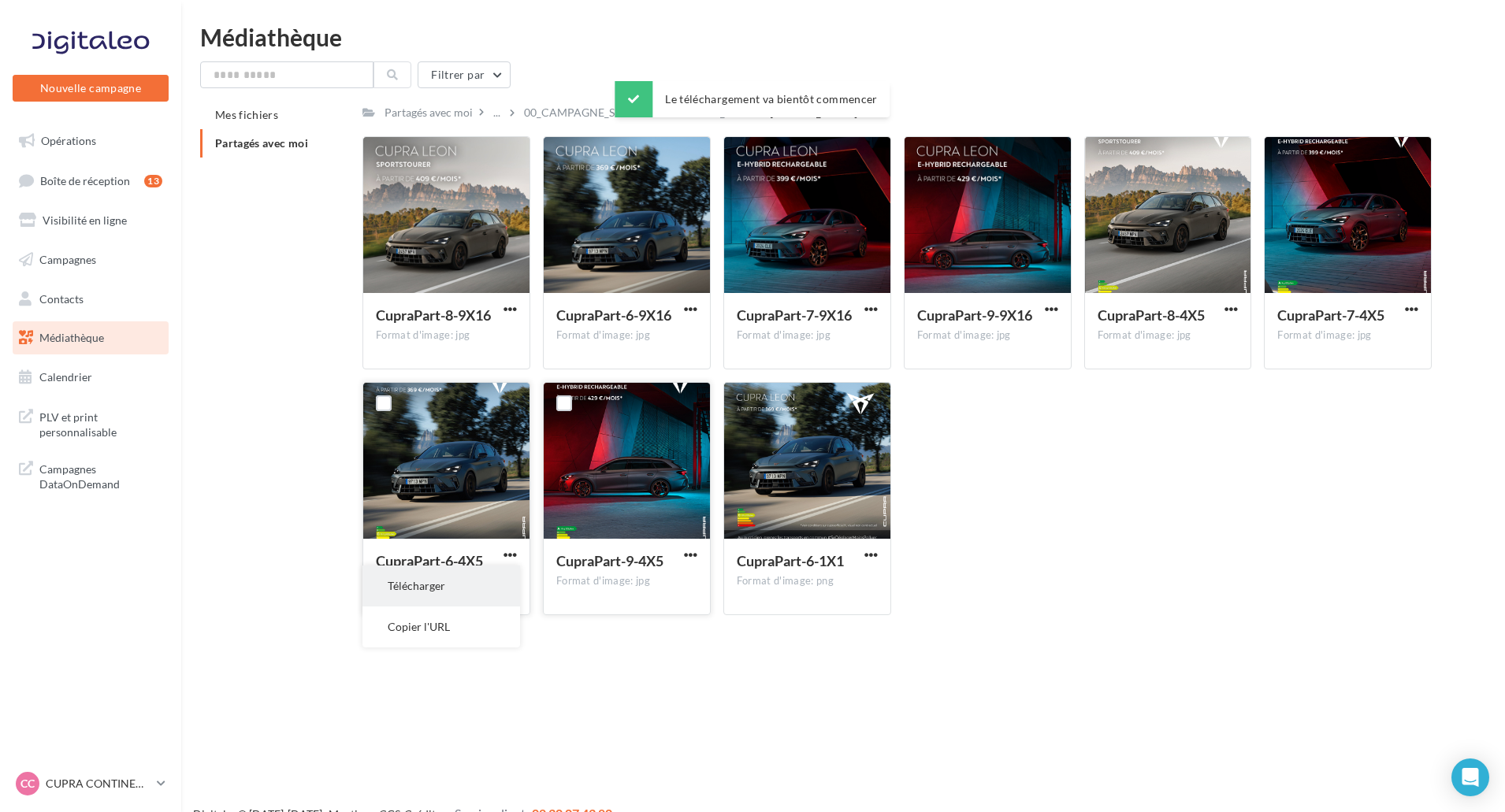
click at [515, 580] on button "Télécharger" at bounding box center [441, 586] width 158 height 41
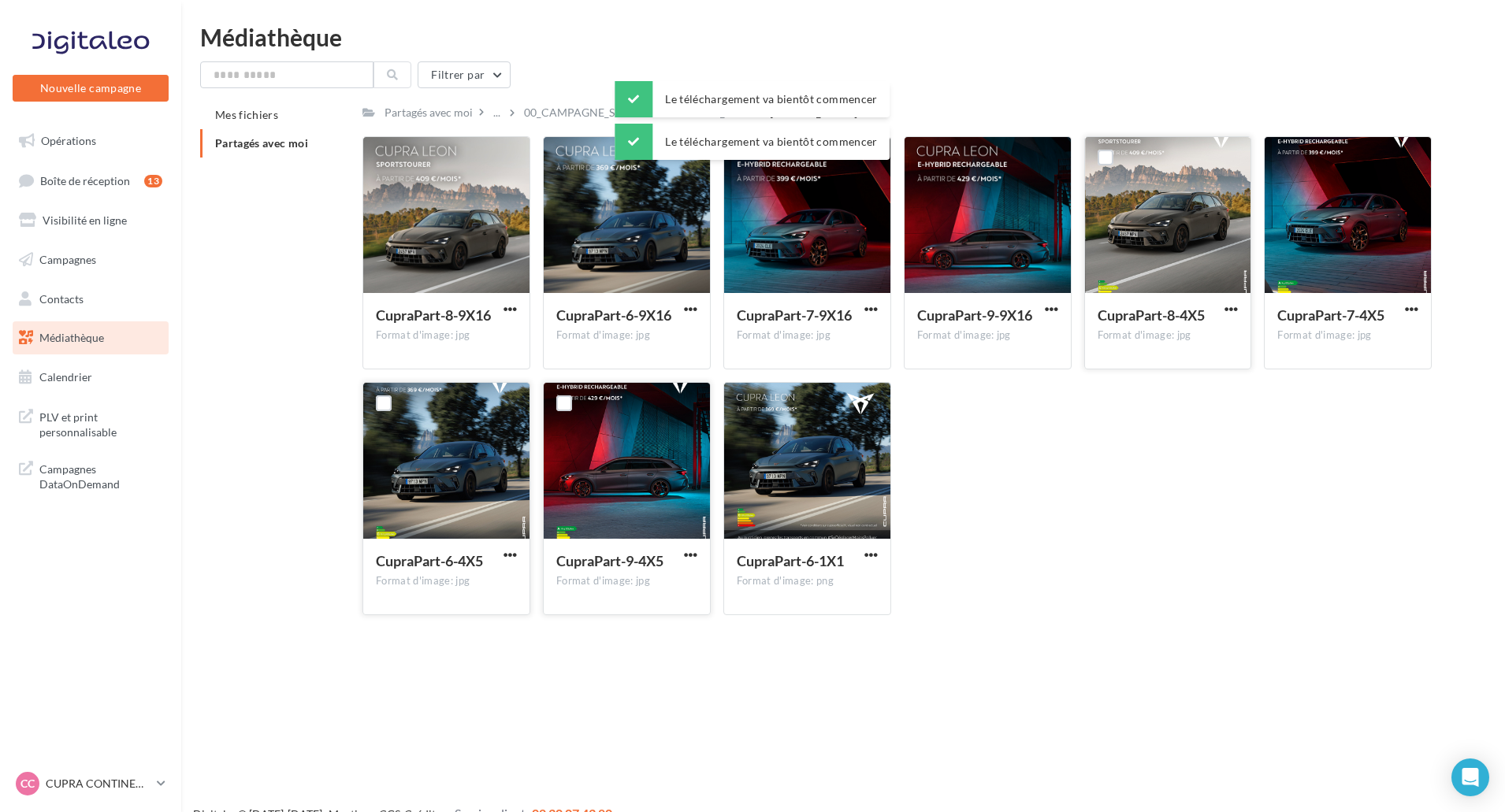
click at [1239, 309] on button "button" at bounding box center [1231, 310] width 20 height 16
click at [1221, 330] on button "Télécharger" at bounding box center [1162, 340] width 158 height 41
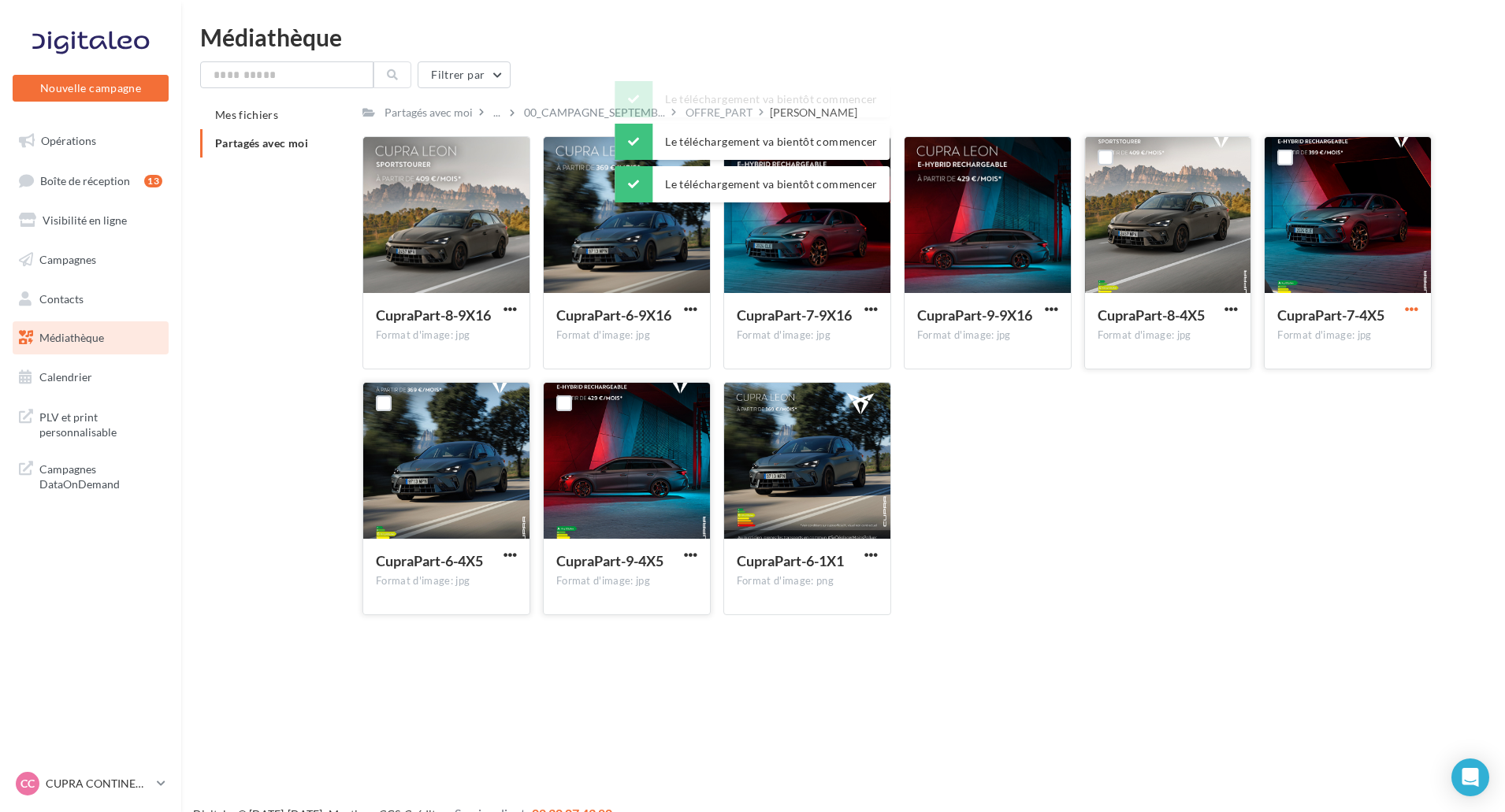
click at [1411, 307] on span "button" at bounding box center [1411, 309] width 13 height 13
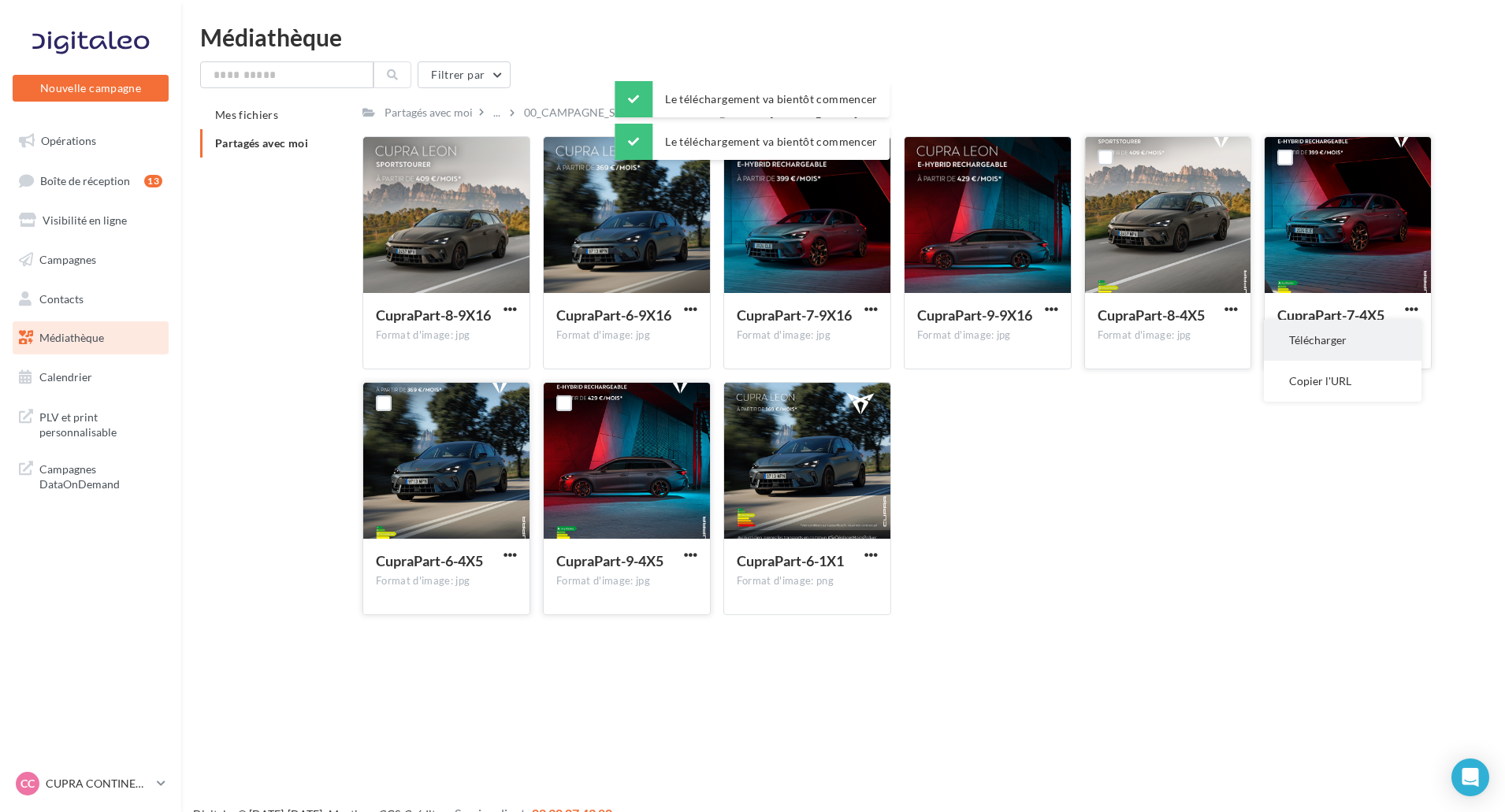
click at [1393, 334] on button "Télécharger" at bounding box center [1343, 340] width 158 height 41
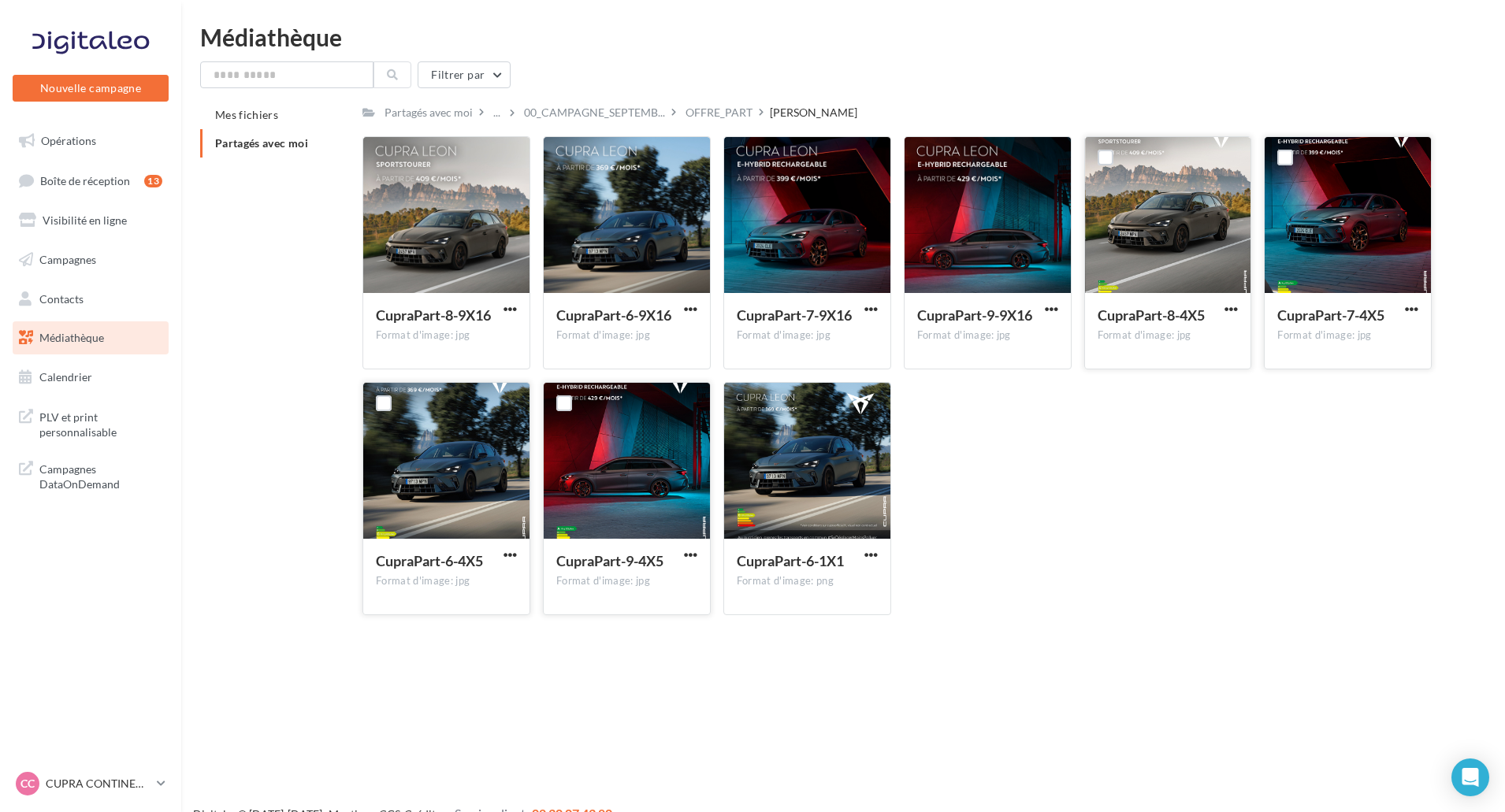
click at [703, 97] on div "Filtrer par Mes fichiers Partagés avec moi Partagés avec moi ... 00_CAMPAGNE_SE…" at bounding box center [843, 344] width 1286 height 566
click at [705, 103] on div "OFFRE_PART" at bounding box center [719, 112] width 73 height 23
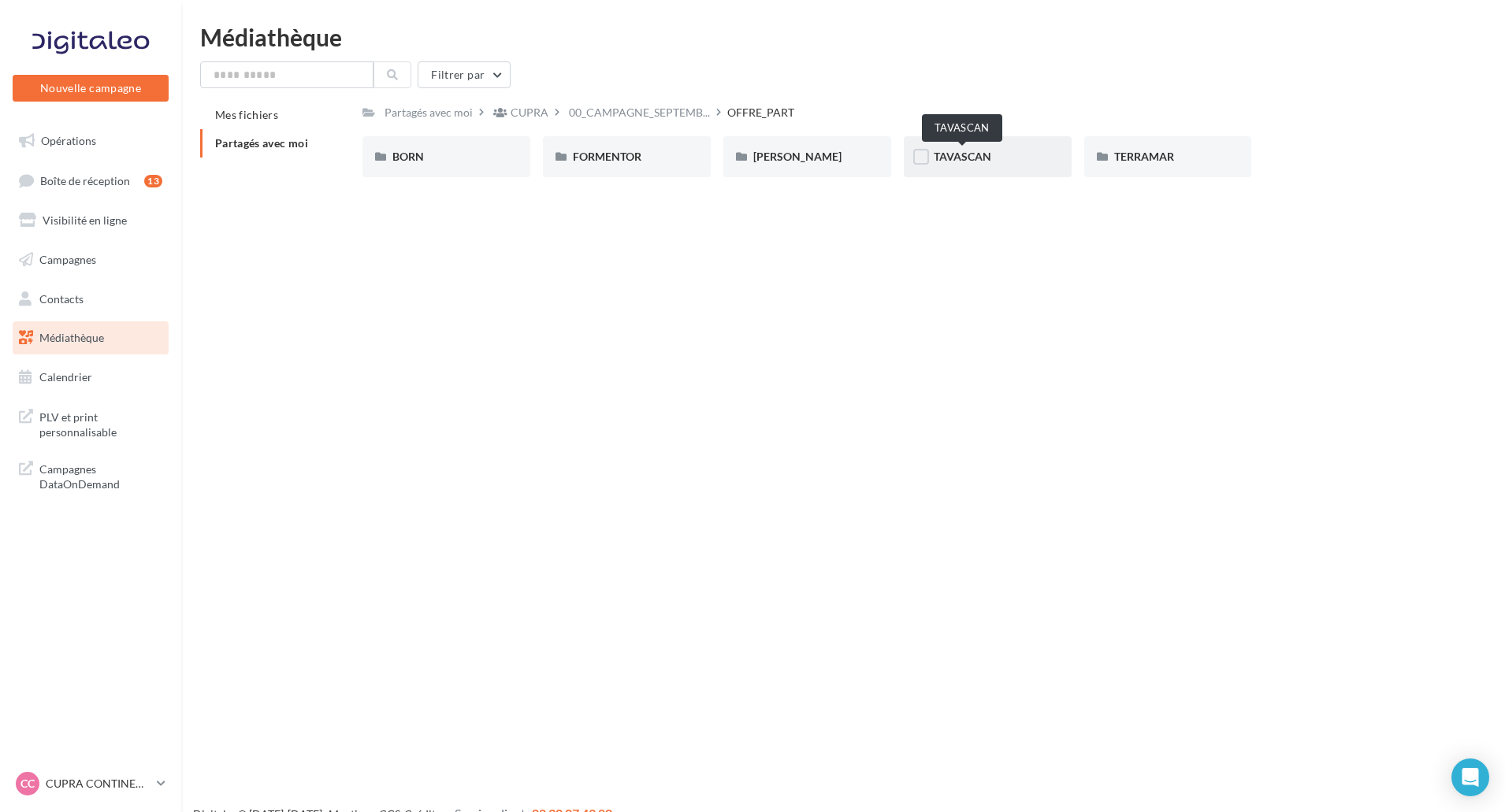
click at [975, 161] on span "TAVASCAN" at bounding box center [962, 156] width 58 height 13
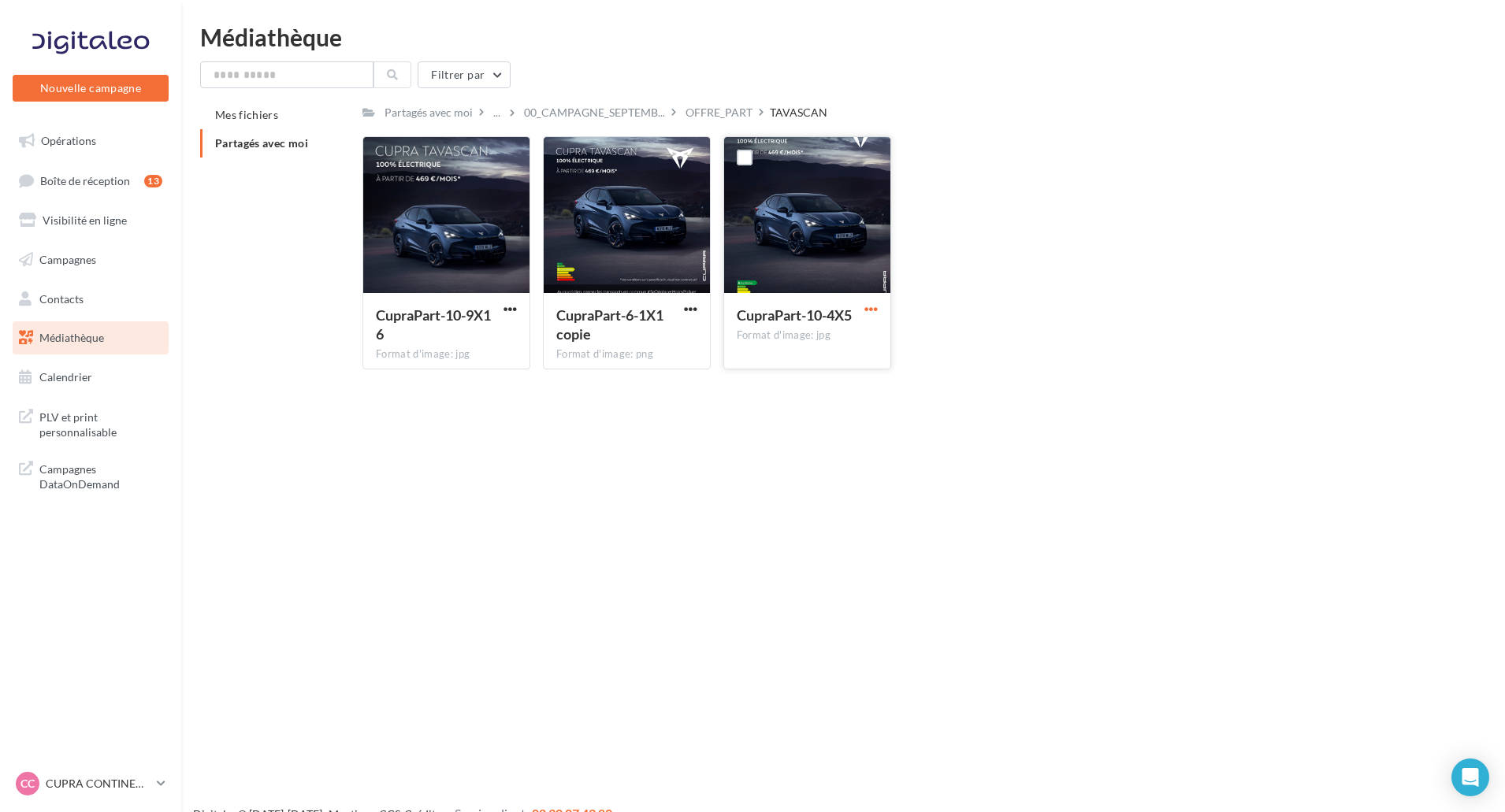
click at [873, 309] on span "button" at bounding box center [871, 309] width 13 height 13
click at [865, 329] on button "Télécharger" at bounding box center [802, 340] width 158 height 41
click at [520, 306] on div "CupraPart-10-9X16 Format d'image: jpg" at bounding box center [446, 330] width 166 height 74
click at [515, 308] on span "button" at bounding box center [510, 309] width 13 height 13
click at [514, 328] on button "Télécharger" at bounding box center [441, 340] width 158 height 41
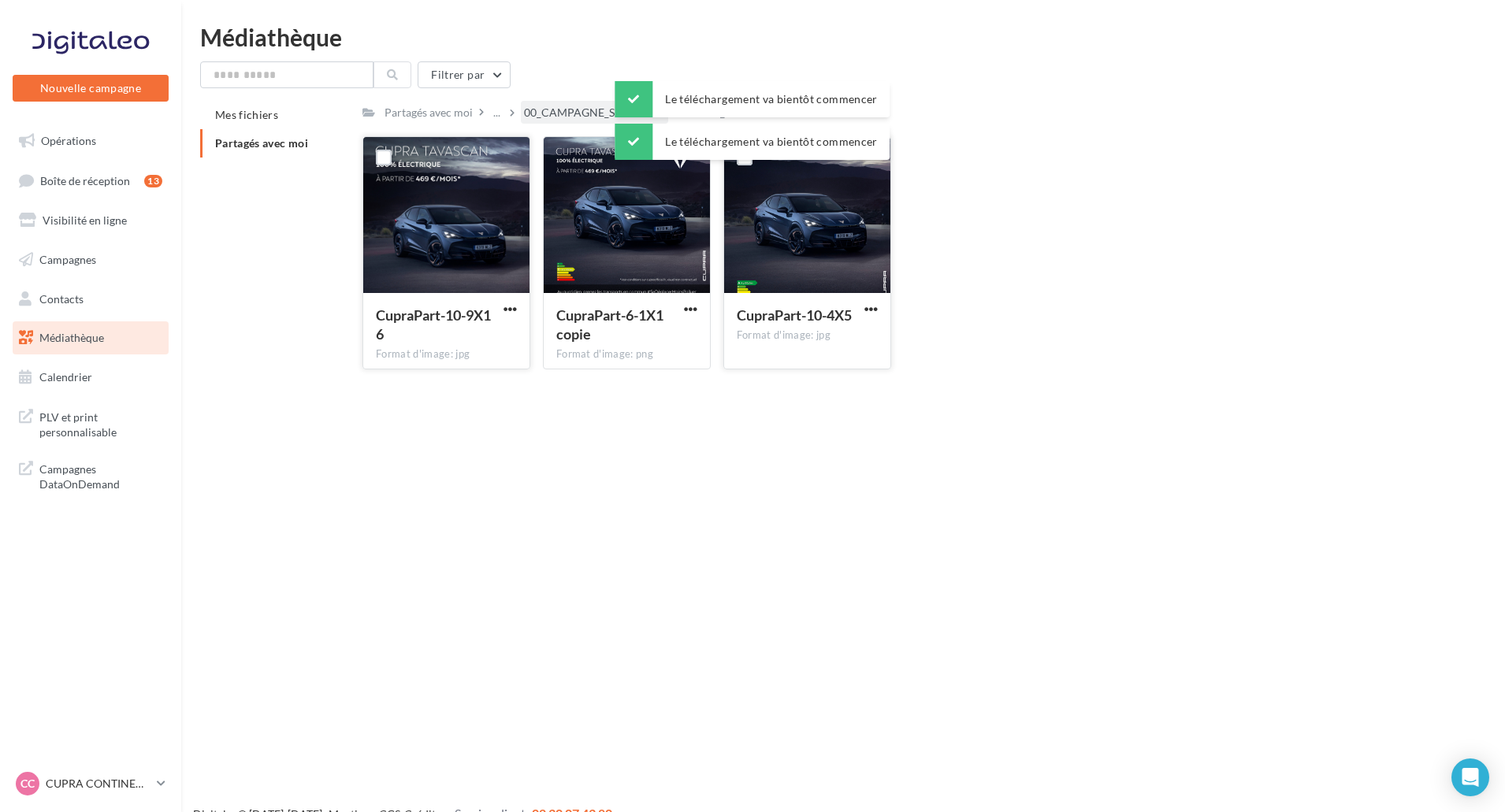
click at [524, 112] on span "00_CAMPAGNE_SEPTEMB..." at bounding box center [594, 113] width 141 height 16
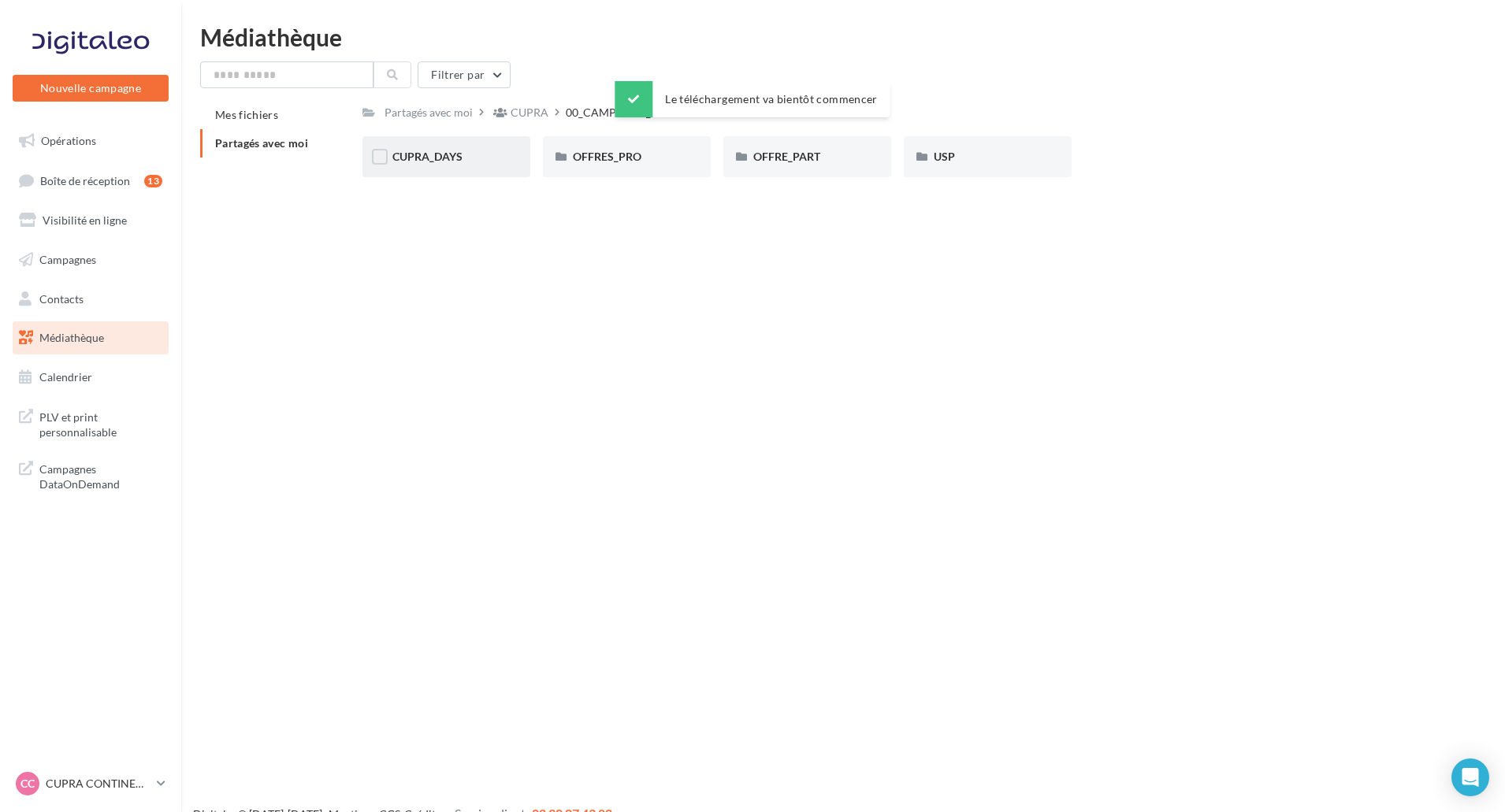
click at [468, 154] on div "CUPRA_DAYS" at bounding box center [446, 157] width 108 height 16
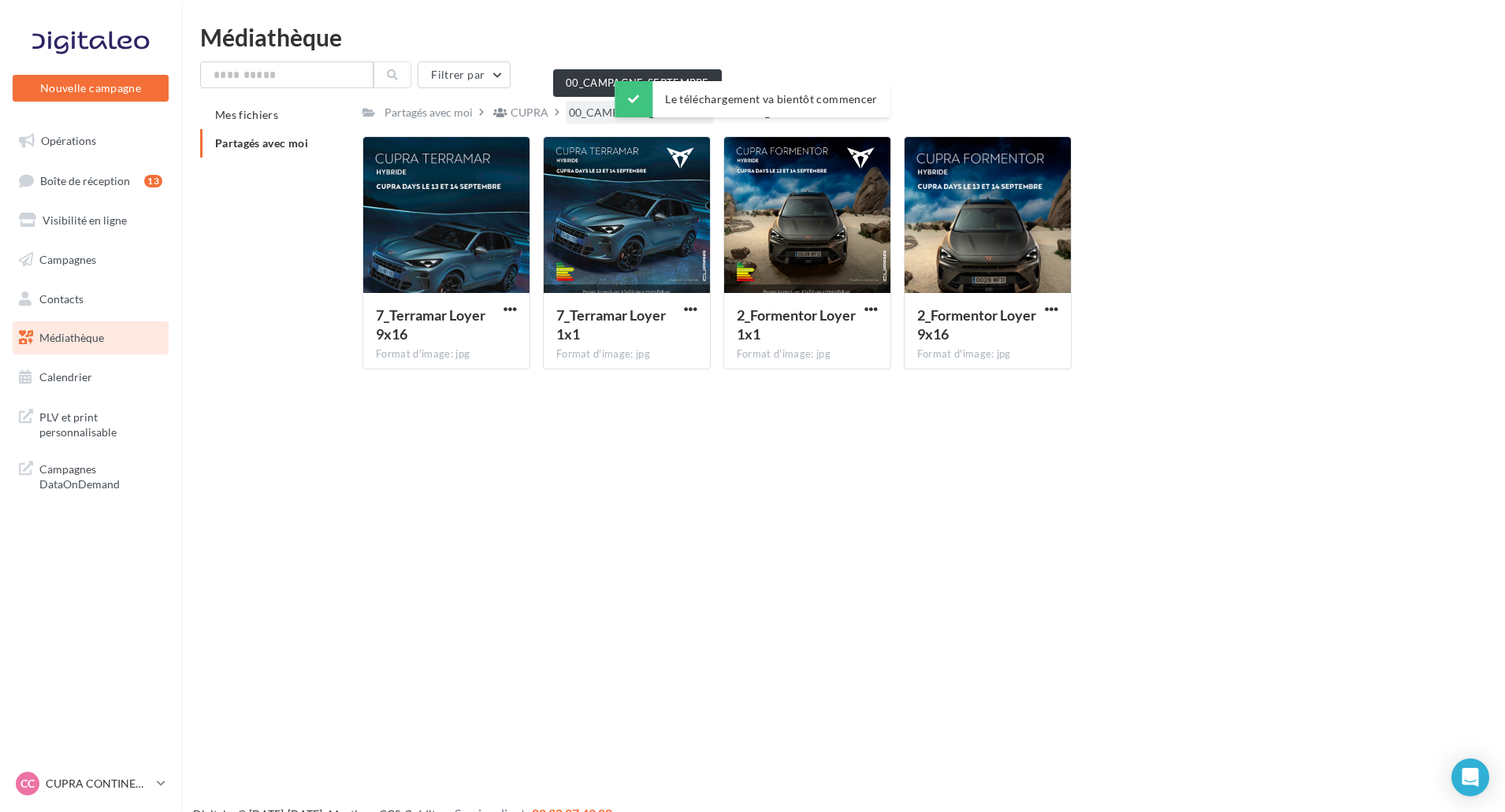
click at [609, 109] on span "00_CAMPAGNE_SEPTEMB..." at bounding box center [639, 113] width 141 height 16
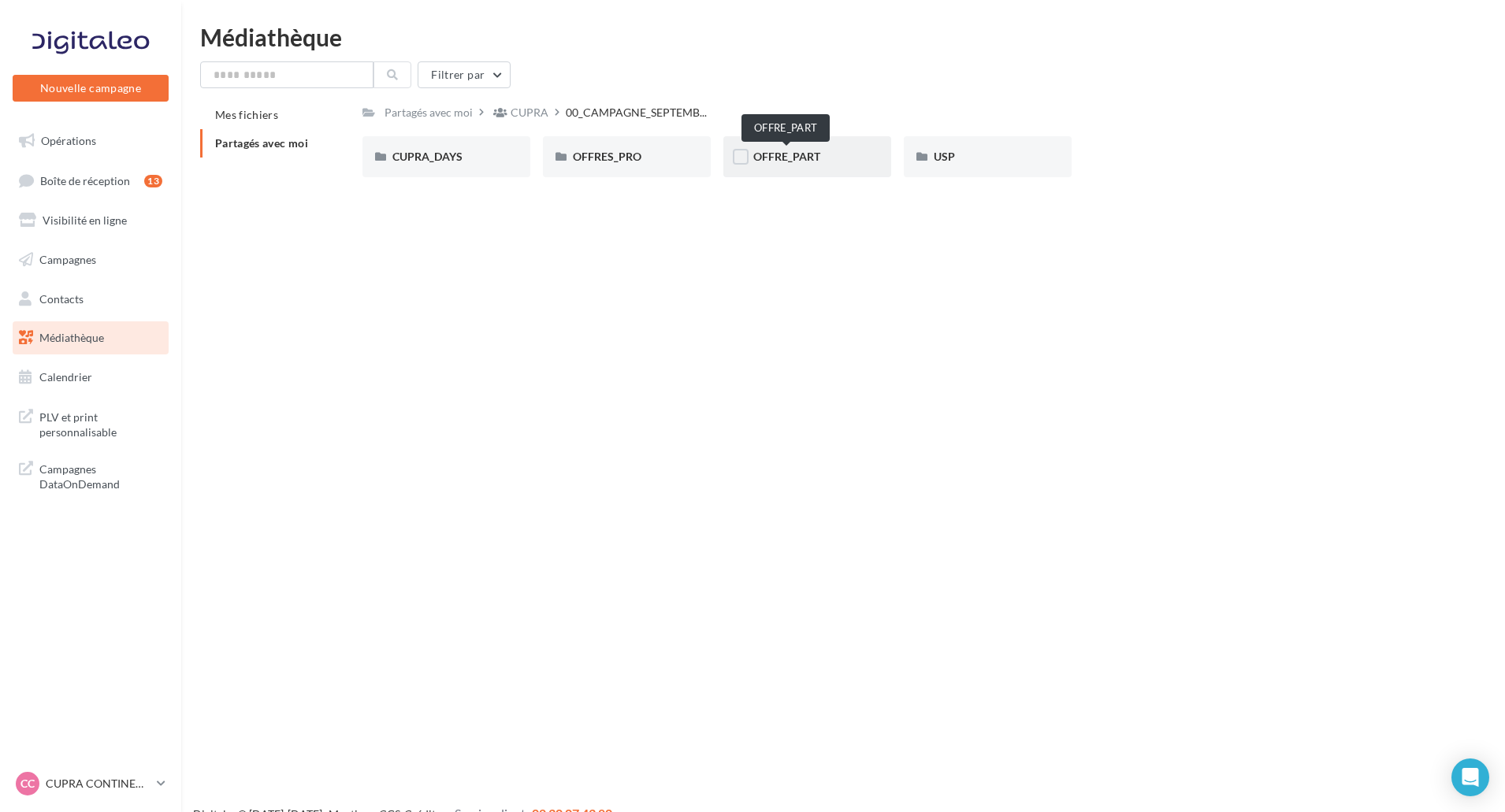
click at [775, 152] on span "OFFRE_PART" at bounding box center [786, 156] width 67 height 13
click at [425, 159] on div "BORN" at bounding box center [446, 157] width 108 height 16
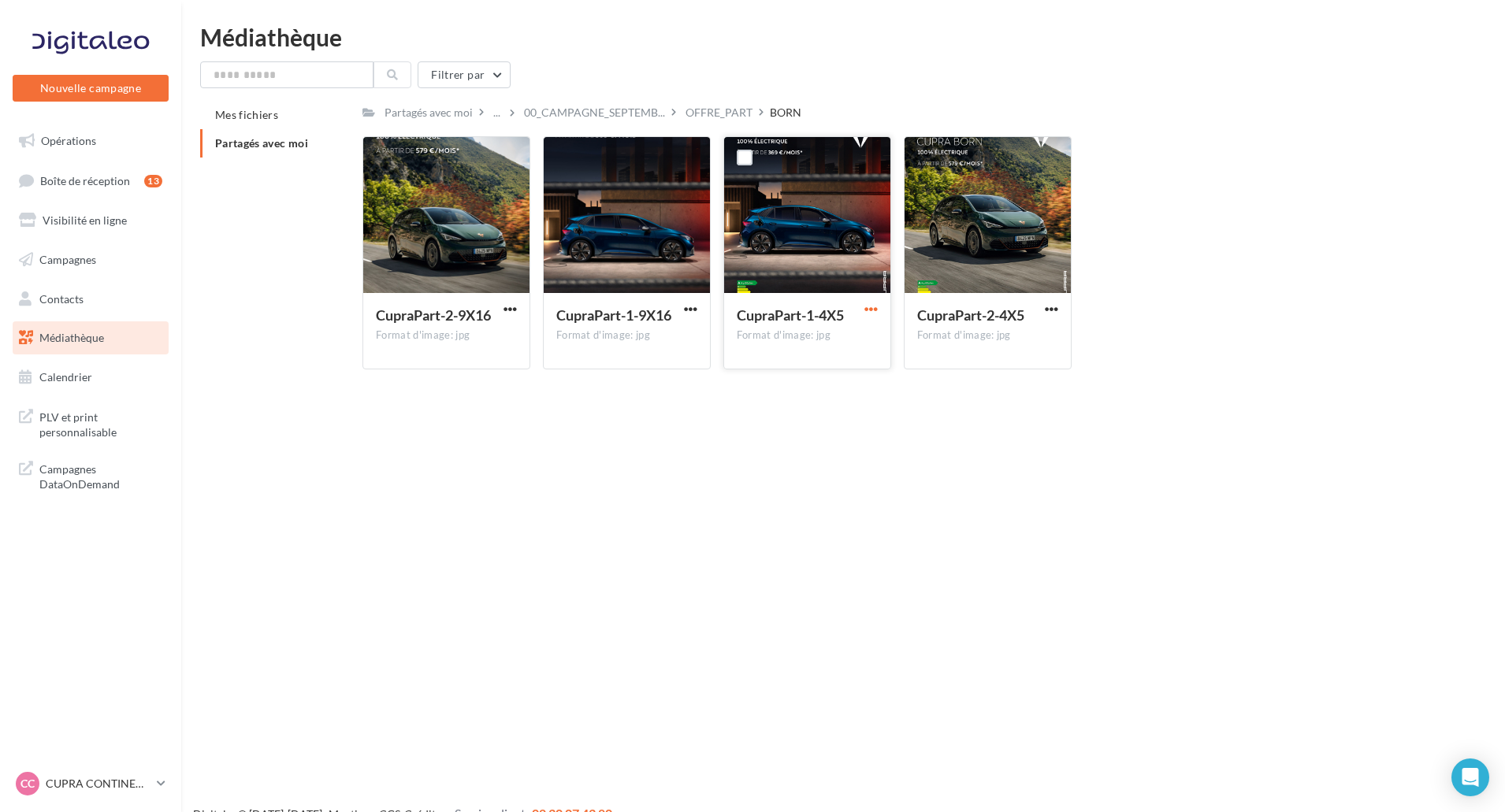
click at [872, 310] on span "button" at bounding box center [871, 309] width 13 height 13
click at [826, 341] on button "Télécharger" at bounding box center [802, 340] width 158 height 41
click at [1047, 306] on span "button" at bounding box center [1051, 309] width 13 height 13
click at [1017, 333] on button "Télécharger" at bounding box center [983, 340] width 158 height 41
click at [501, 310] on button "button" at bounding box center [510, 310] width 20 height 16
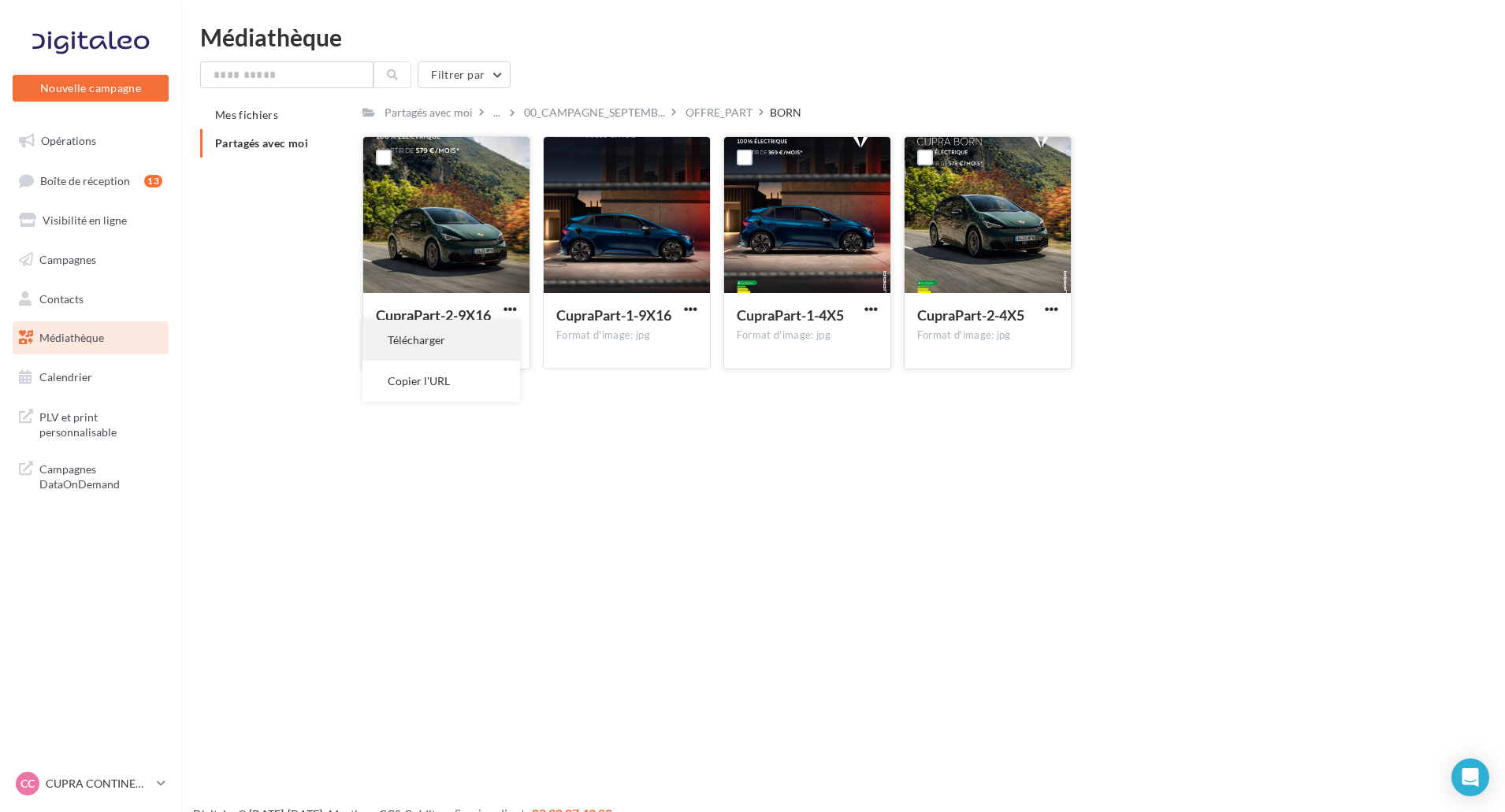
click at [507, 330] on button "Télécharger" at bounding box center [441, 340] width 158 height 41
click at [1054, 314] on span "button" at bounding box center [1051, 309] width 13 height 13
click at [1127, 389] on div "Nouvelle campagne Nouvelle campagne Opérations Boîte de réception 13 Visibilité…" at bounding box center [752, 431] width 1505 height 812
